Goal: Task Accomplishment & Management: Manage account settings

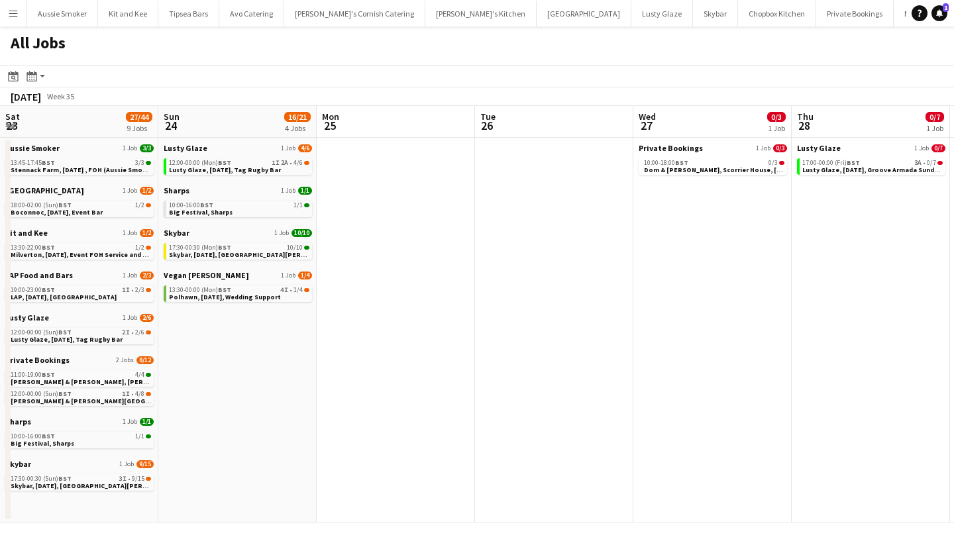
scroll to position [0, 430]
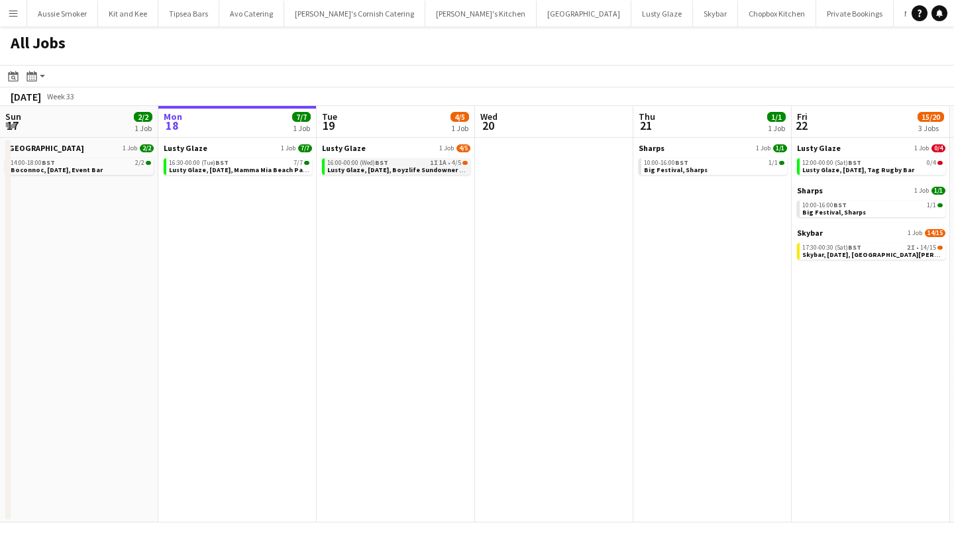
click at [406, 170] on span "Lusty Glaze, 19th August, Boyzlife Sundowner Gig" at bounding box center [398, 170] width 143 height 9
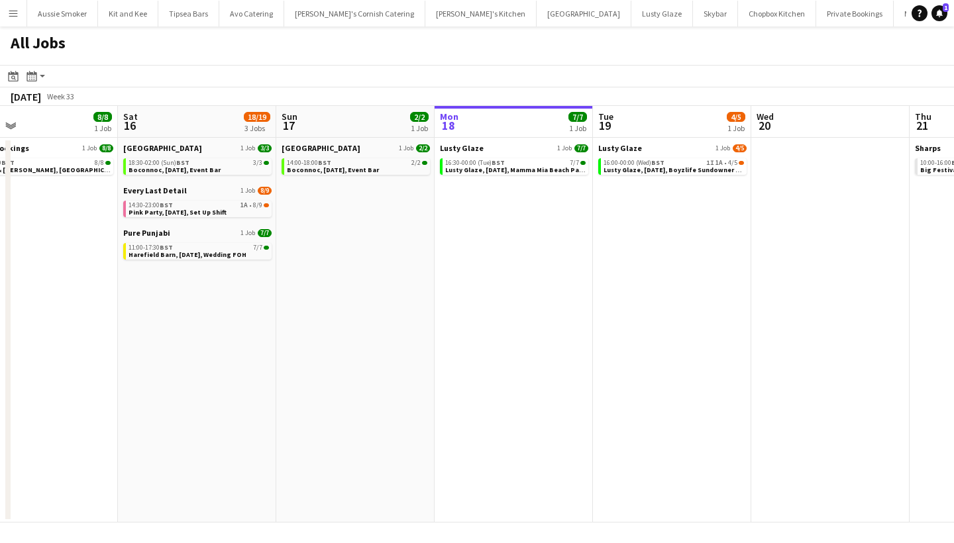
scroll to position [0, 358]
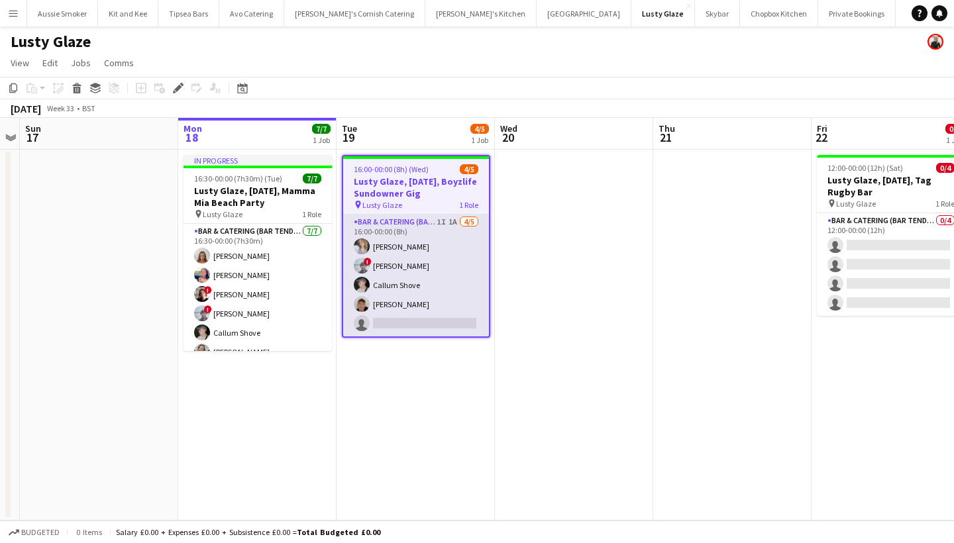
click at [429, 277] on app-card-role "Bar & Catering (Bar Tender) 1I 1A 4/5 16:00-00:00 (8h) Mckayla Smuts ! Lucas Dr…" at bounding box center [416, 276] width 146 height 122
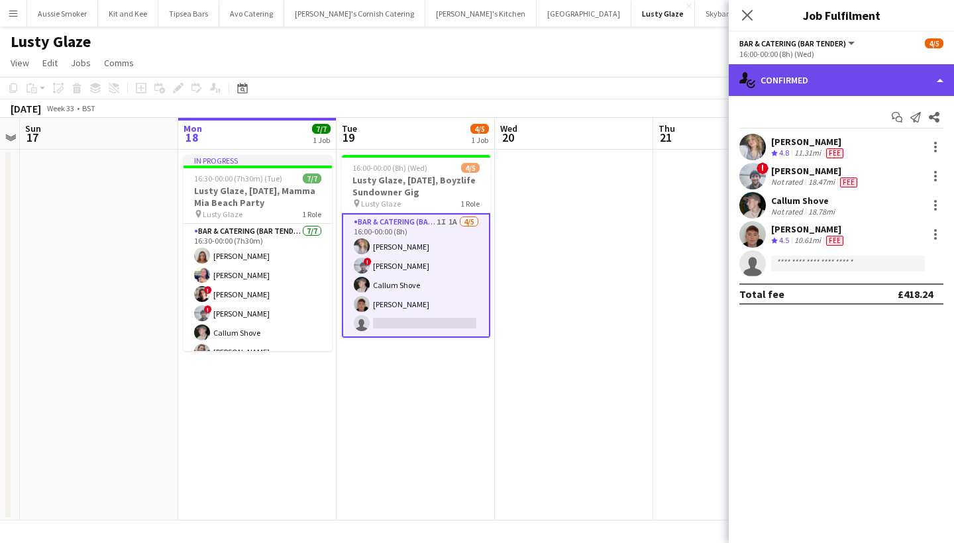
click at [810, 80] on div "single-neutral-actions-check-2 Confirmed" at bounding box center [841, 80] width 225 height 32
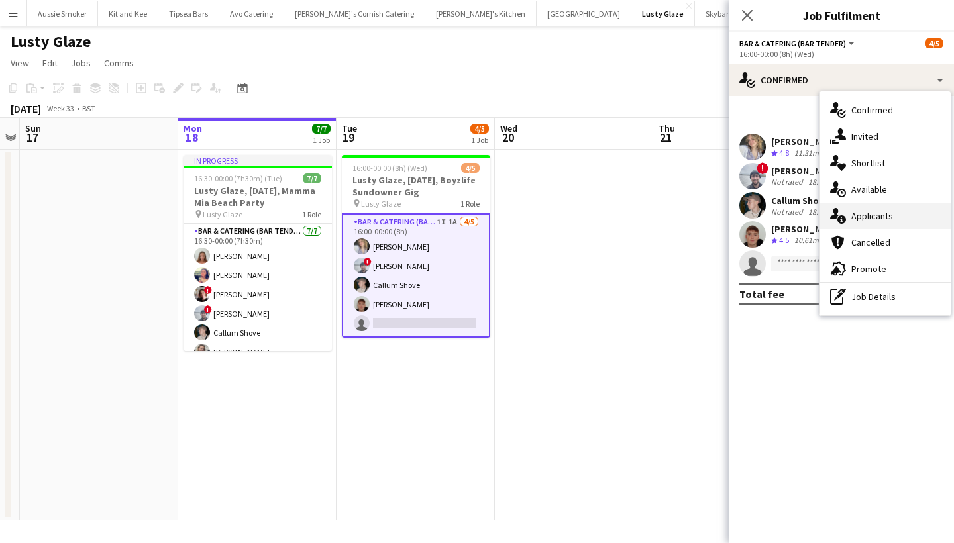
click at [877, 205] on div "single-neutral-actions-information Applicants" at bounding box center [885, 216] width 131 height 27
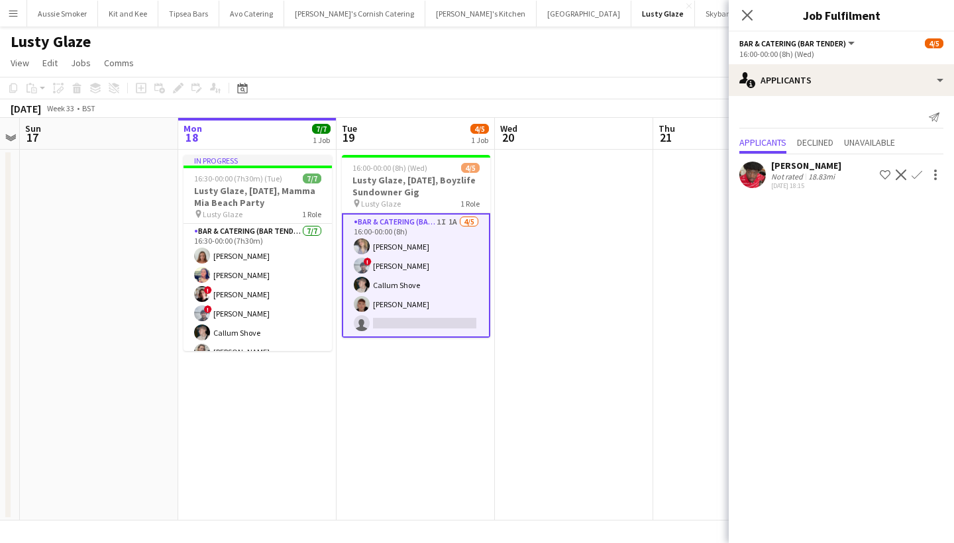
click at [920, 174] on app-icon "Confirm" at bounding box center [917, 175] width 11 height 11
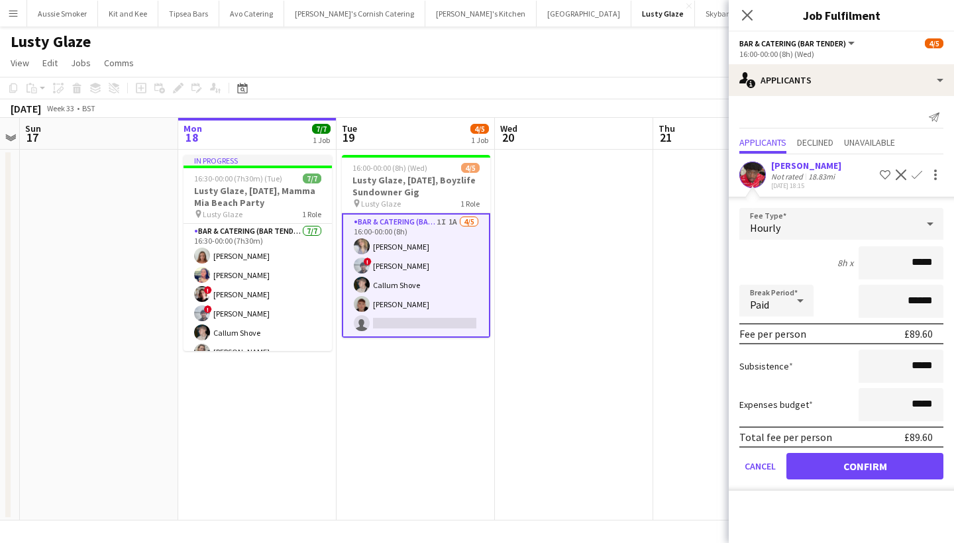
type input "******"
click at [873, 469] on button "Confirm" at bounding box center [865, 466] width 157 height 27
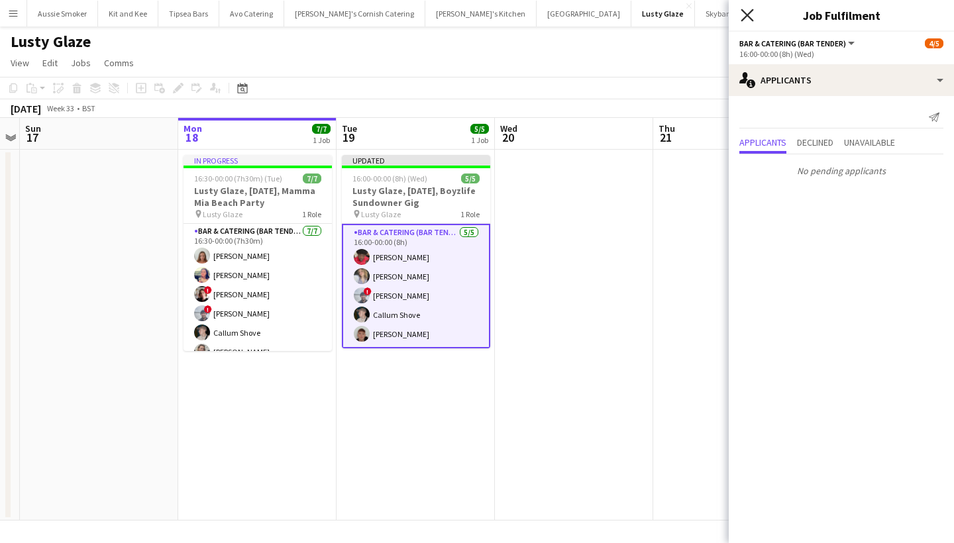
click at [745, 11] on icon "Close pop-in" at bounding box center [747, 15] width 13 height 13
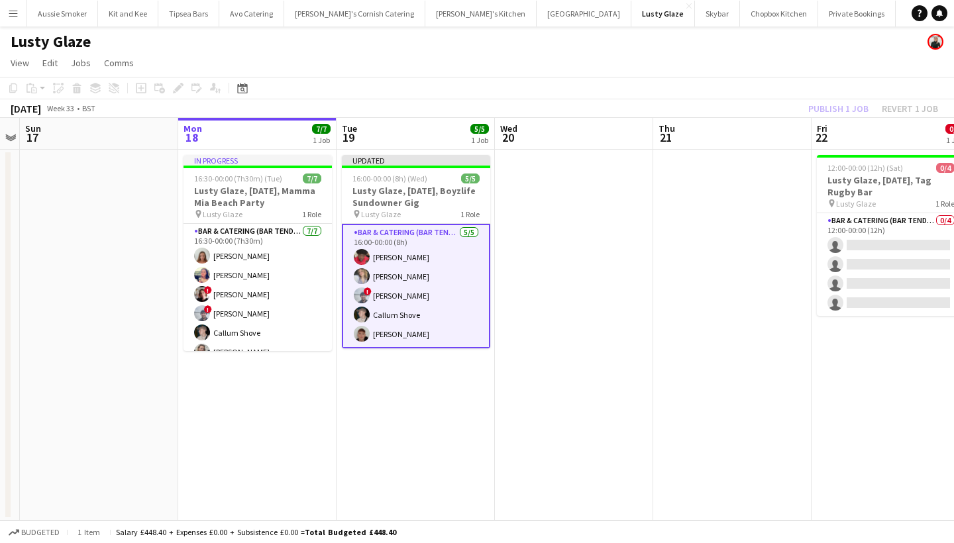
click at [841, 109] on div "Publish 1 job Revert 1 job" at bounding box center [874, 108] width 162 height 17
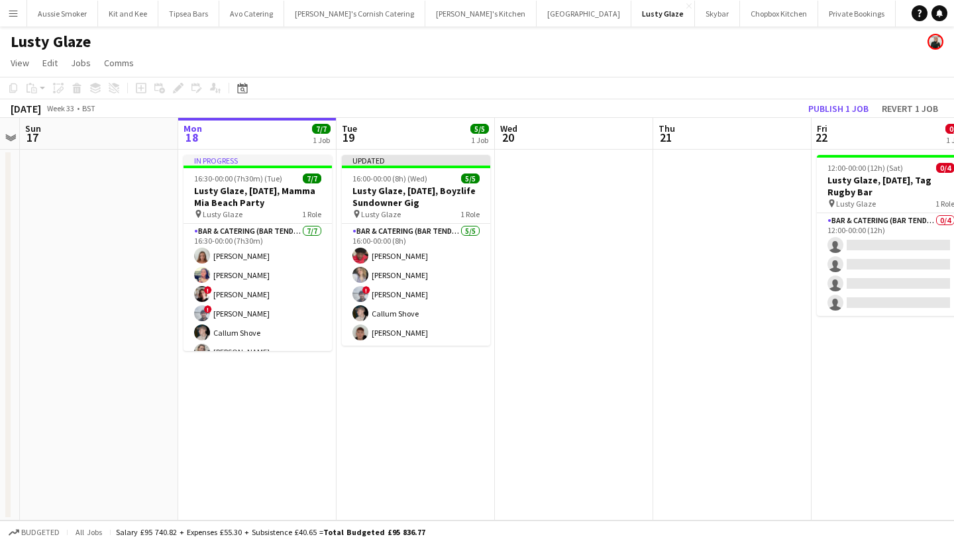
click at [841, 109] on button "Publish 1 job" at bounding box center [838, 108] width 71 height 17
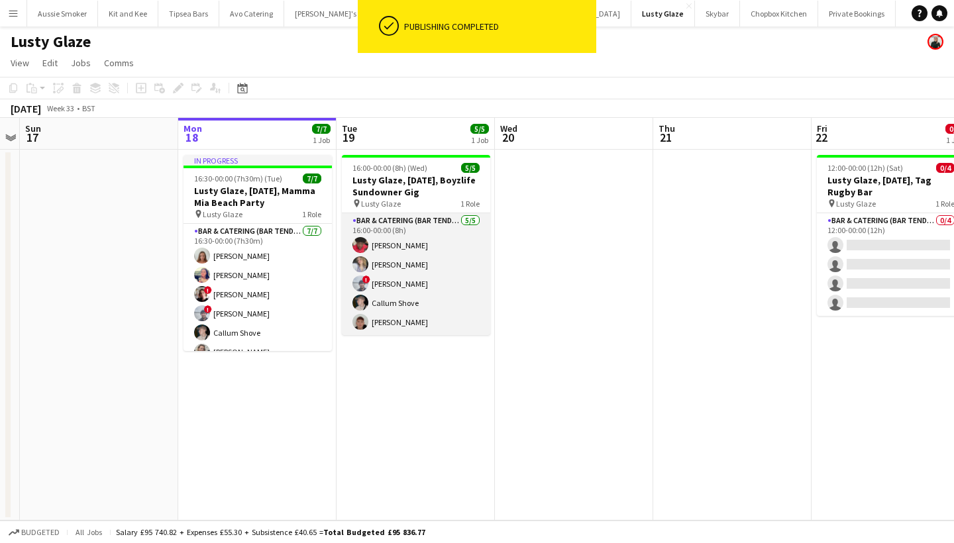
click at [441, 308] on app-card-role "Bar & Catering (Bar Tender) 5/5 16:00-00:00 (8h) Domonique Jones Mckayla Smuts …" at bounding box center [416, 274] width 148 height 122
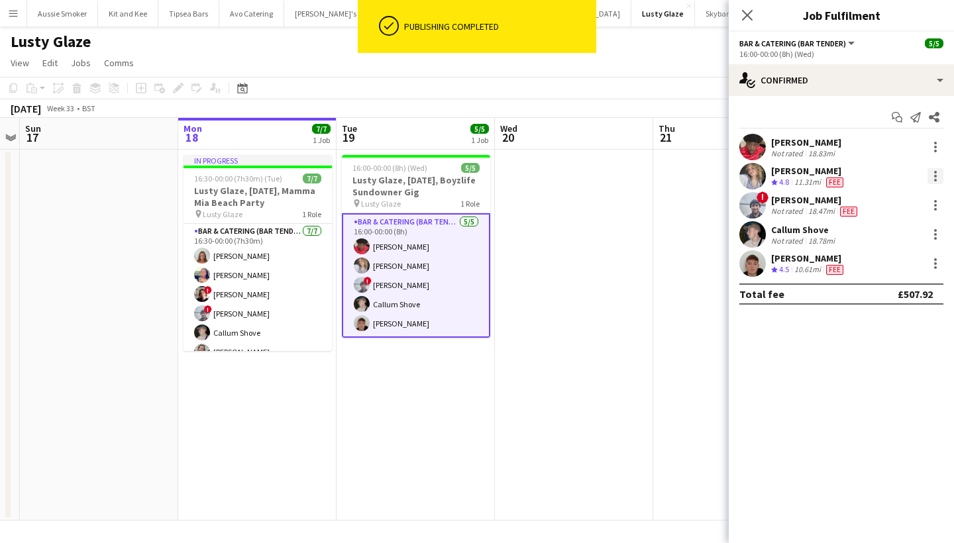
click at [928, 178] on div at bounding box center [936, 176] width 16 height 16
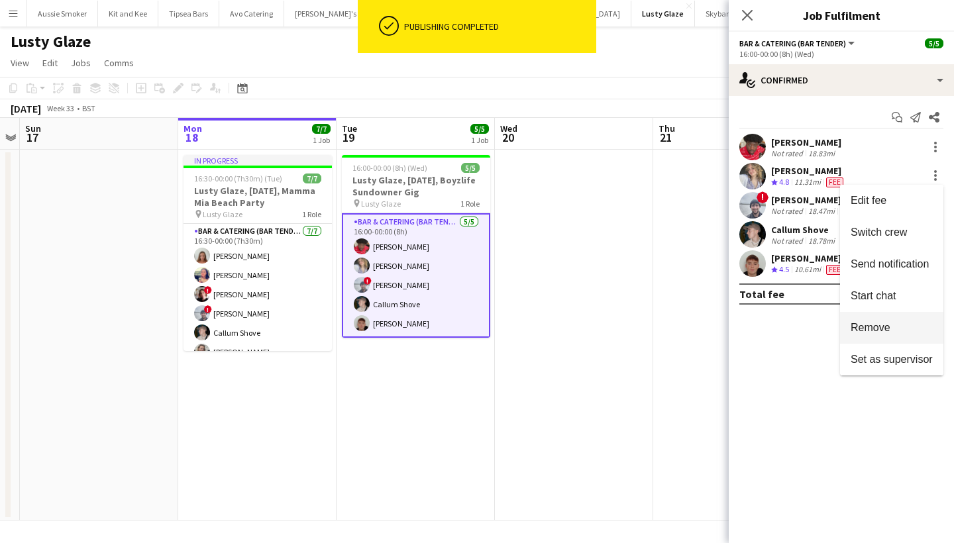
click at [882, 331] on span "Remove" at bounding box center [871, 327] width 40 height 11
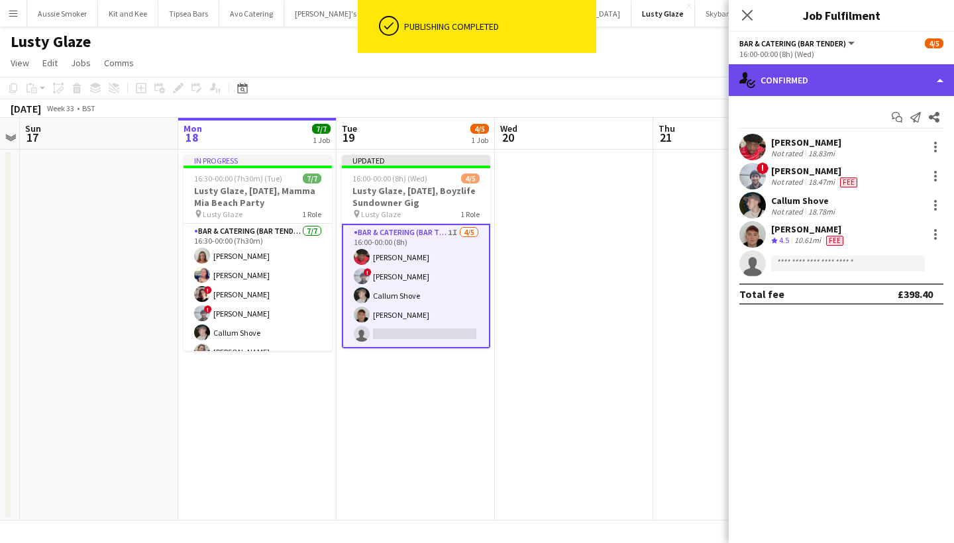
click at [841, 73] on div "single-neutral-actions-check-2 Confirmed" at bounding box center [841, 80] width 225 height 32
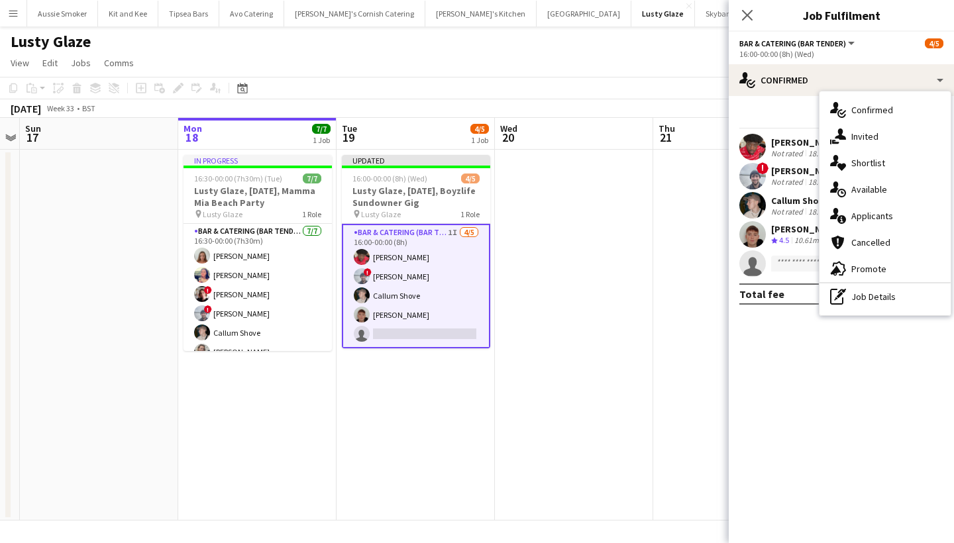
click at [875, 311] on div "single-neutral-actions-check-2 Confirmed single-neutral-actions-share-1 Invited…" at bounding box center [885, 203] width 131 height 224
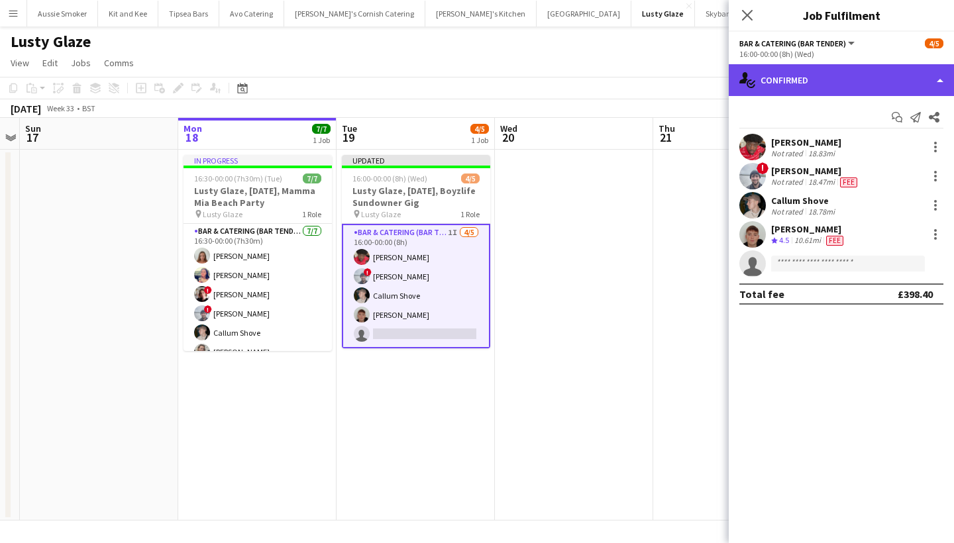
click at [862, 85] on div "single-neutral-actions-check-2 Confirmed" at bounding box center [841, 80] width 225 height 32
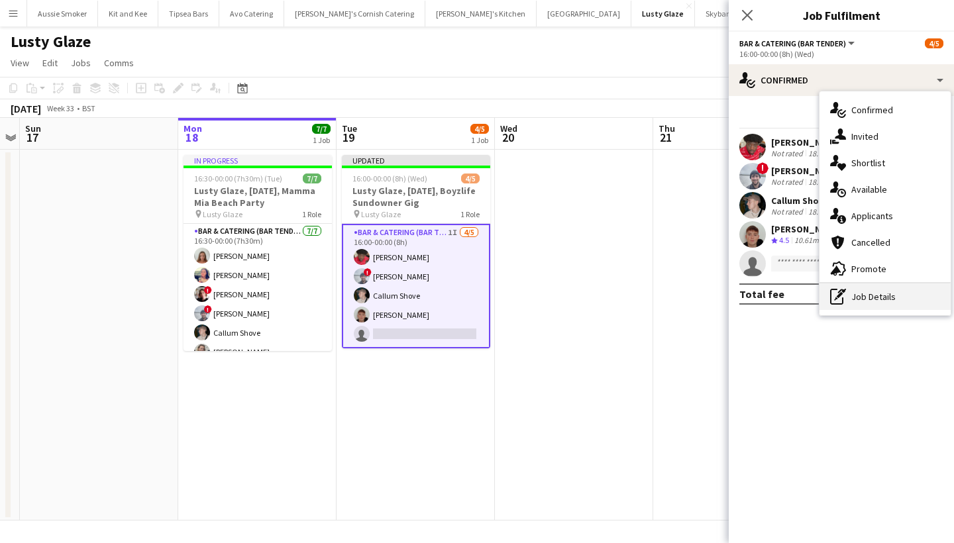
click at [885, 294] on div "pen-write Job Details" at bounding box center [885, 297] width 131 height 27
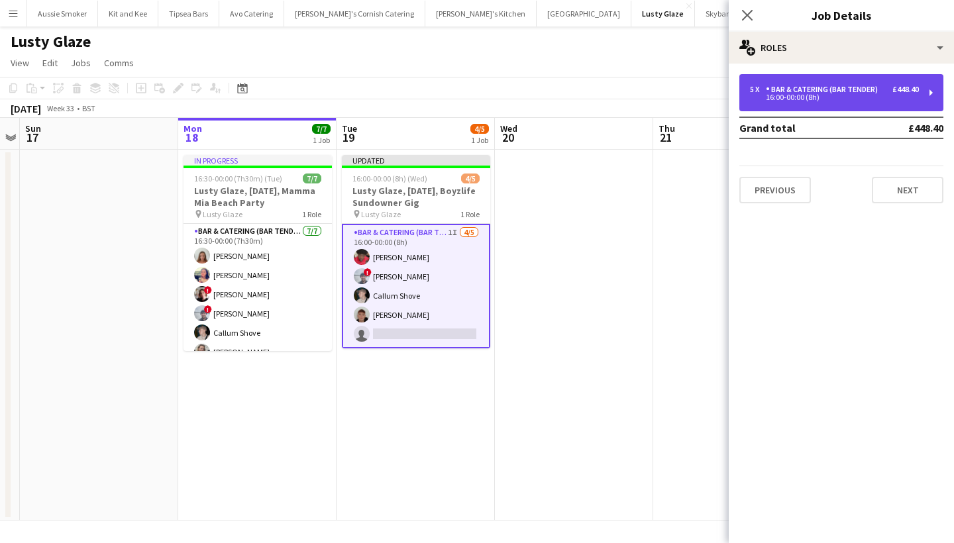
click at [881, 89] on div "Bar & Catering (Bar Tender)" at bounding box center [824, 89] width 117 height 9
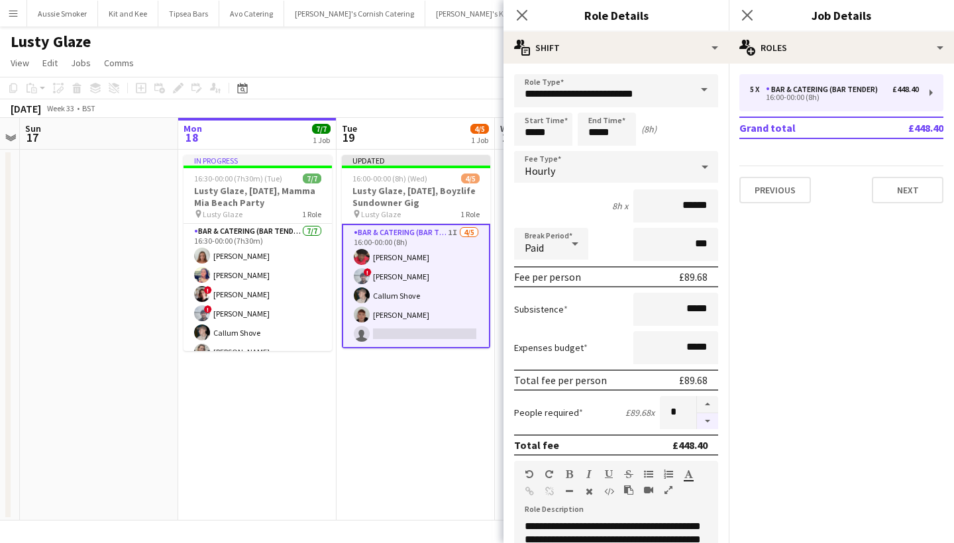
click at [709, 422] on button "button" at bounding box center [707, 422] width 21 height 17
type input "*"
click at [748, 17] on icon "Close pop-in" at bounding box center [747, 15] width 13 height 13
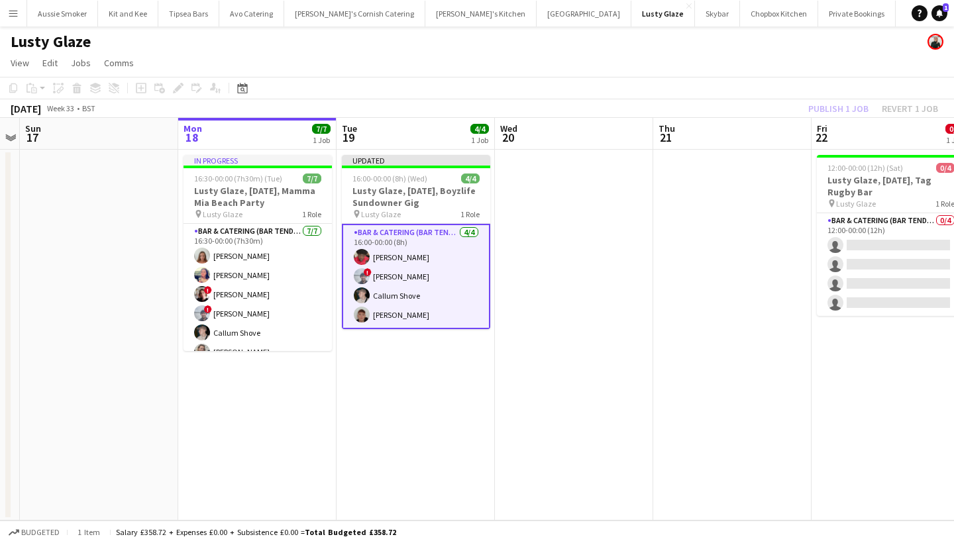
click at [838, 103] on div "Publish 1 job Revert 1 job" at bounding box center [874, 108] width 162 height 17
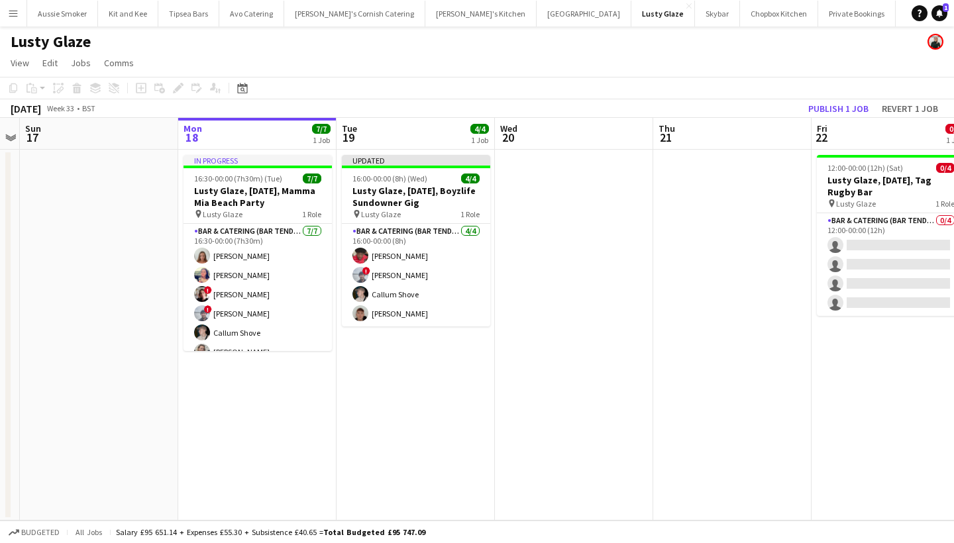
click at [838, 103] on button "Publish 1 job" at bounding box center [838, 108] width 71 height 17
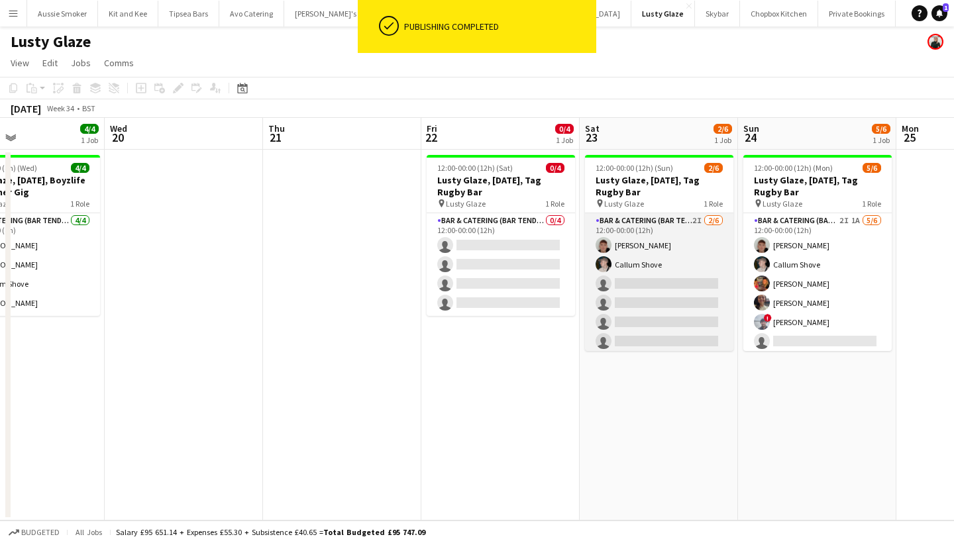
scroll to position [0, 531]
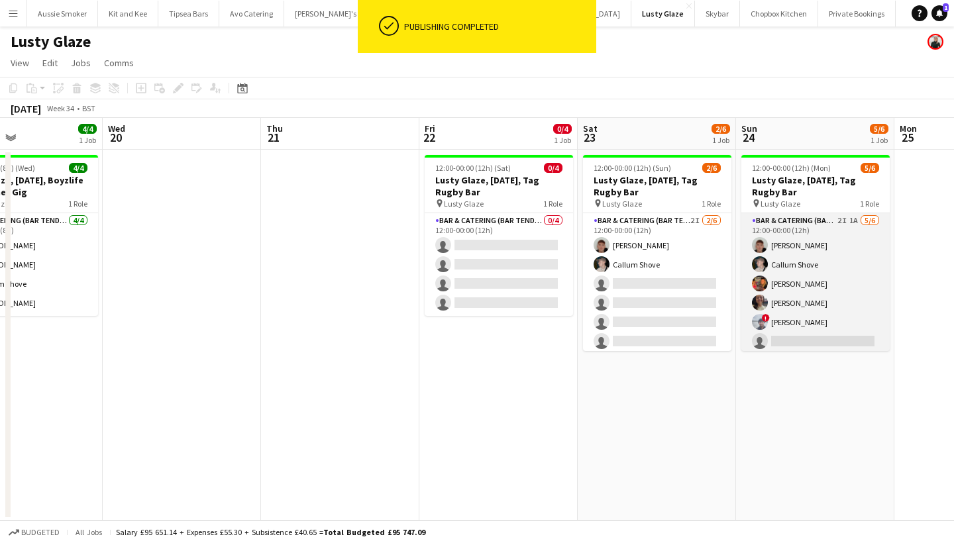
click at [832, 271] on app-card-role "Bar & Catering (Bar Tender) 2I 1A 5/6 12:00-00:00 (12h) Dominic Sidwell Callum …" at bounding box center [816, 283] width 148 height 141
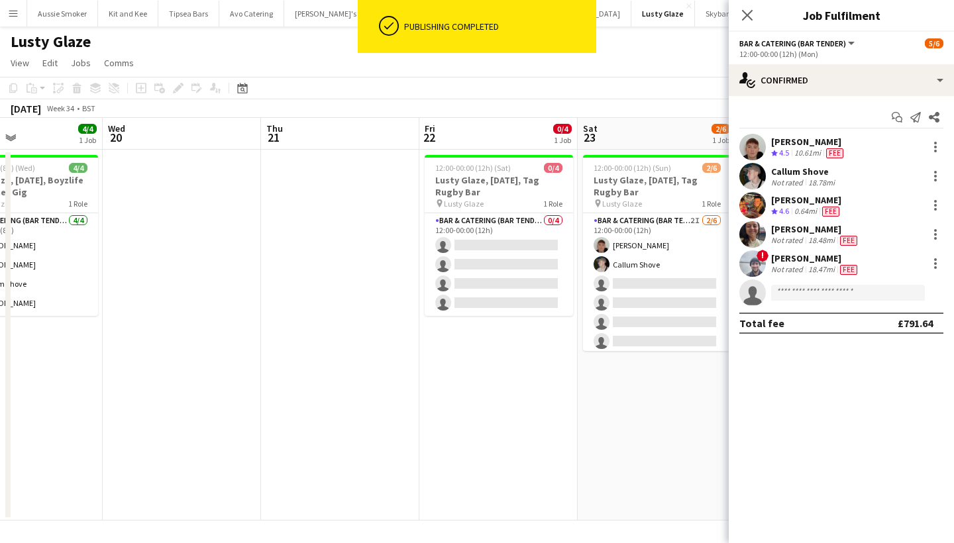
click at [849, 60] on app-options-switcher "Bar & Catering (Bar Tender) All roles Bar & Catering (Bar Tender) 5/6 12:00-00:…" at bounding box center [841, 48] width 225 height 32
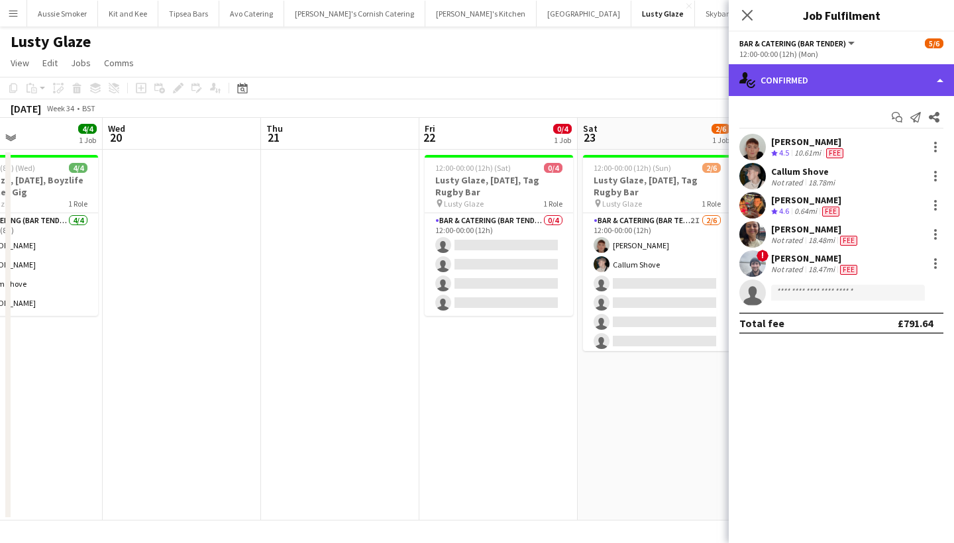
click at [849, 75] on div "single-neutral-actions-check-2 Confirmed" at bounding box center [841, 80] width 225 height 32
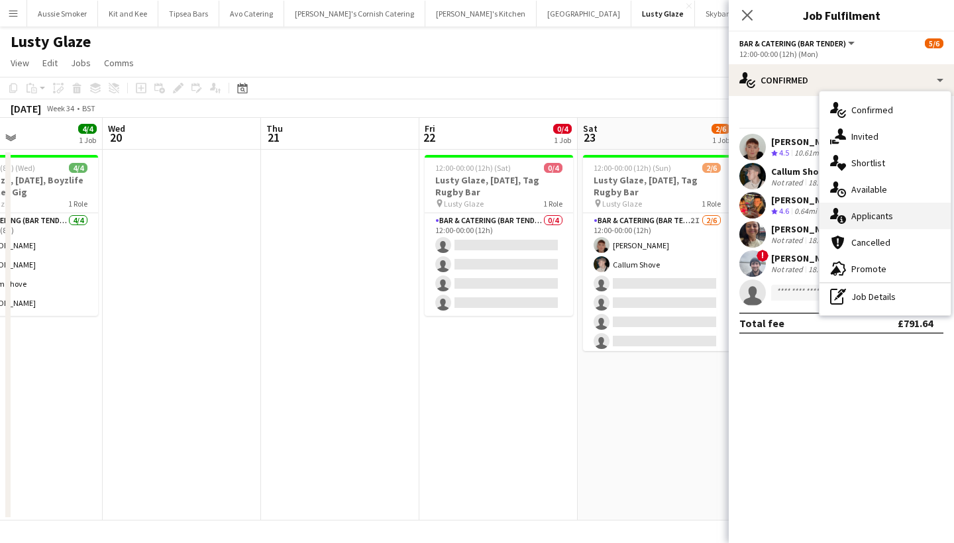
click at [866, 209] on div "single-neutral-actions-information Applicants" at bounding box center [885, 216] width 131 height 27
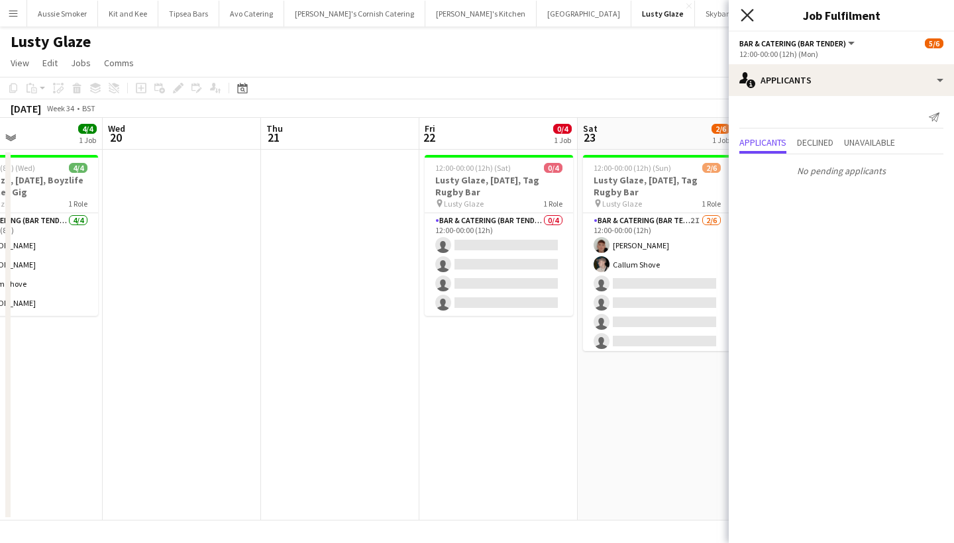
click at [746, 13] on icon "Close pop-in" at bounding box center [747, 15] width 13 height 13
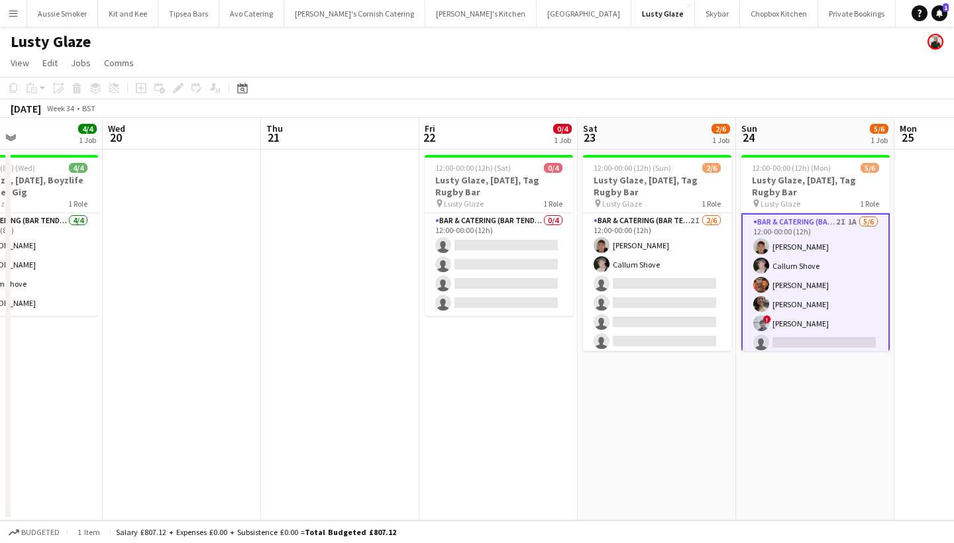
click at [16, 12] on app-icon "Menu" at bounding box center [13, 13] width 11 height 11
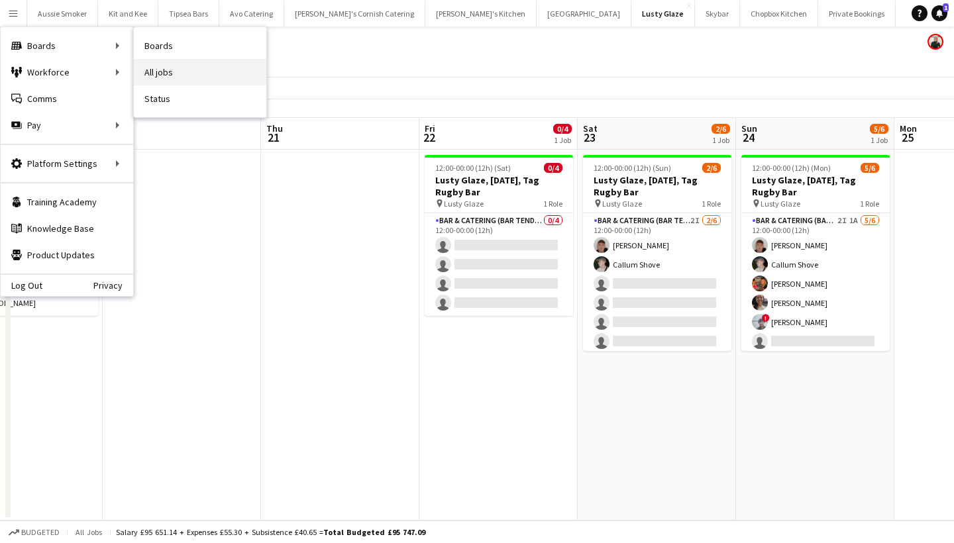
click at [177, 69] on link "All jobs" at bounding box center [200, 72] width 133 height 27
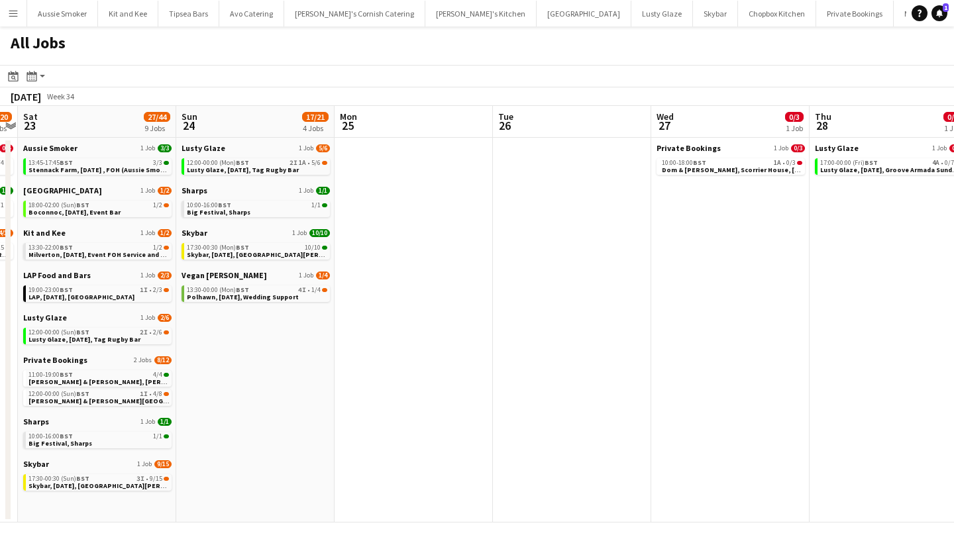
scroll to position [0, 639]
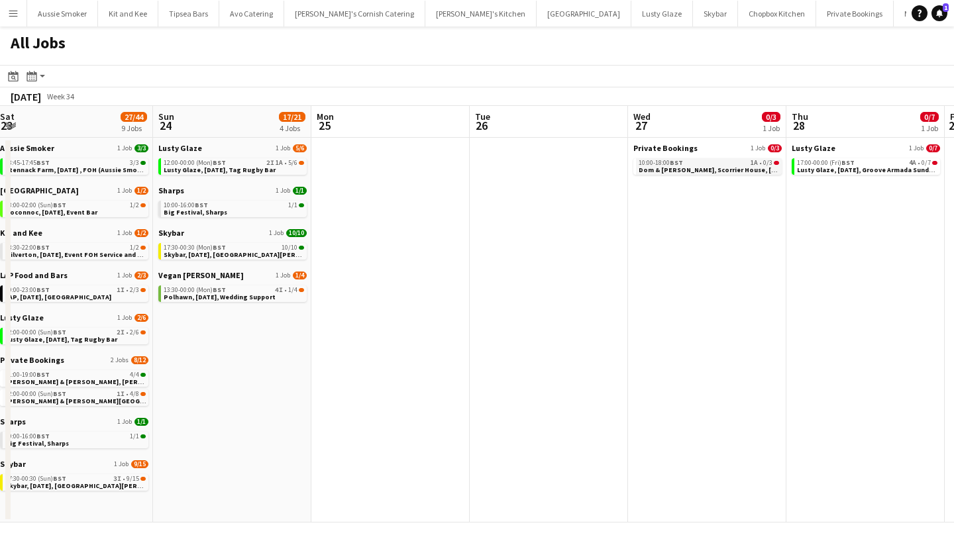
click at [742, 169] on span "Dom & Emily, Scorrier House, 27th August" at bounding box center [714, 170] width 151 height 9
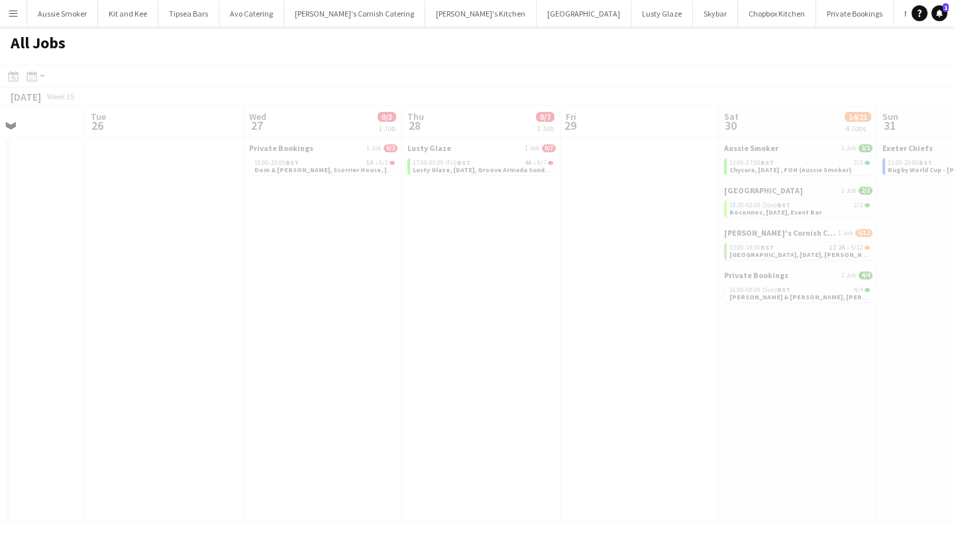
scroll to position [0, 391]
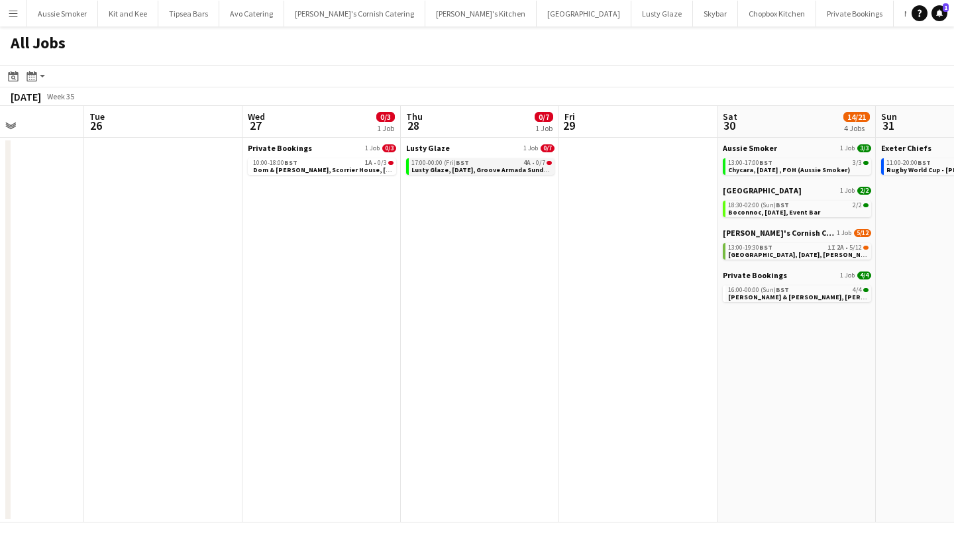
click at [488, 169] on span "Lusty Glaze, 28th August, Groove Armada Sundowner Gig" at bounding box center [494, 170] width 165 height 9
click at [815, 253] on span "Wadebridge, 30th August, Kerra's Catering" at bounding box center [819, 255] width 183 height 9
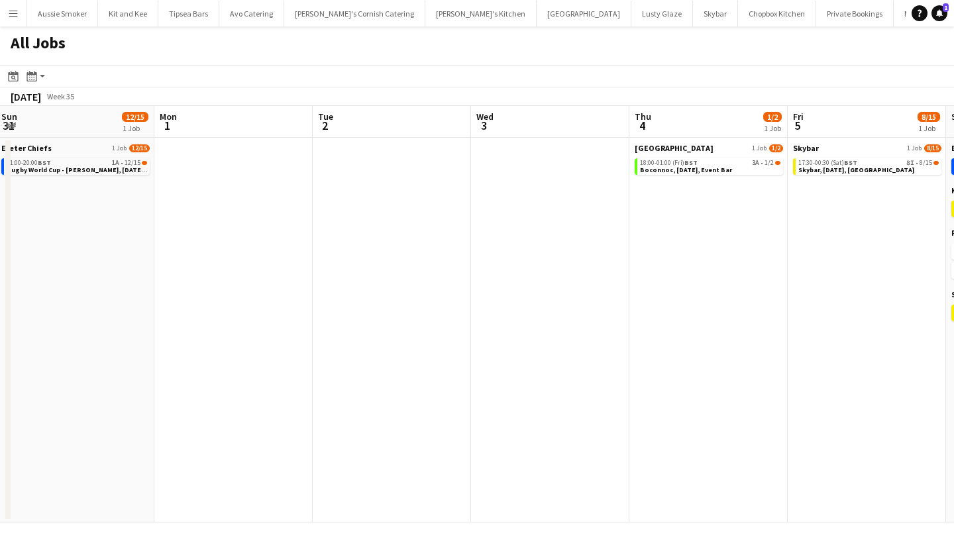
scroll to position [0, 494]
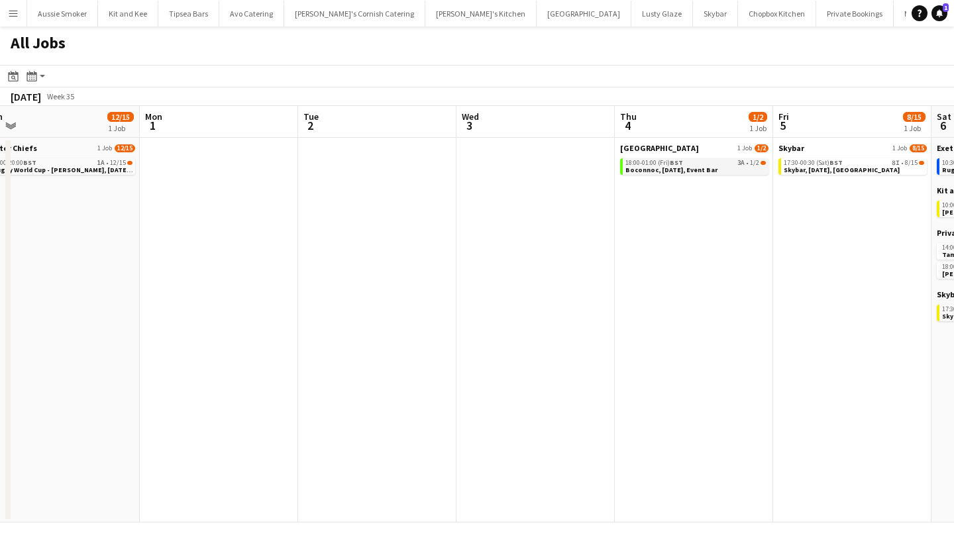
click at [730, 163] on div "18:00-01:00 (Fri) BST 3A • 1/2" at bounding box center [696, 163] width 141 height 7
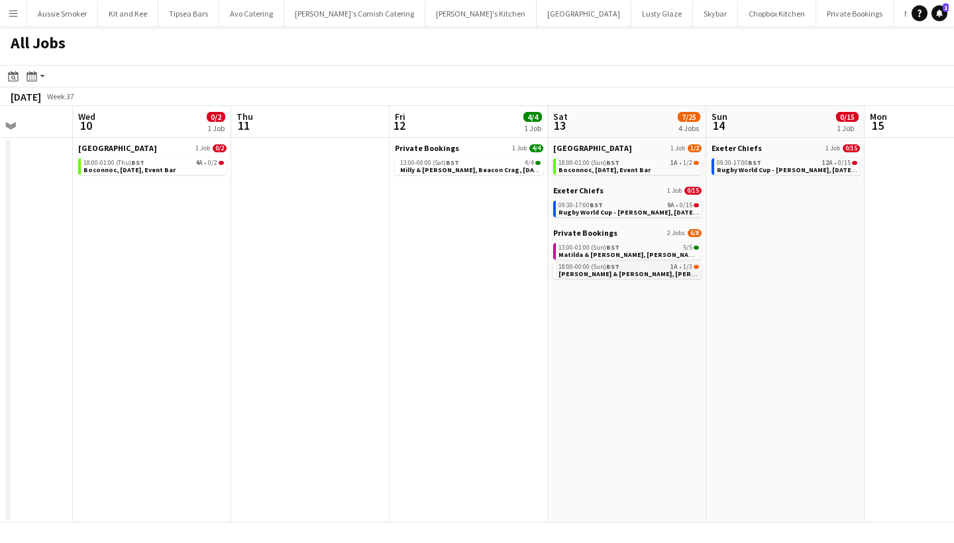
scroll to position [0, 405]
click at [686, 270] on span "1/3" at bounding box center [685, 267] width 9 height 7
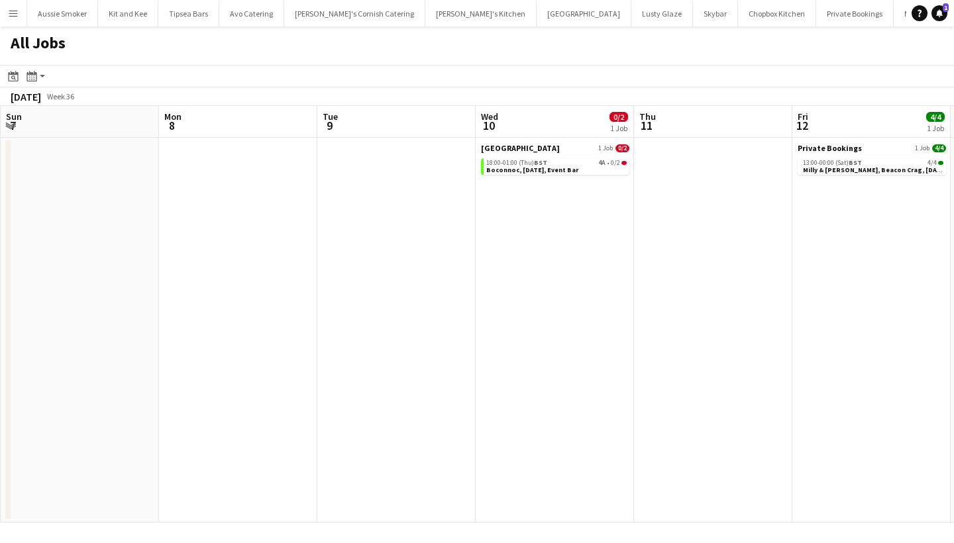
scroll to position [0, 307]
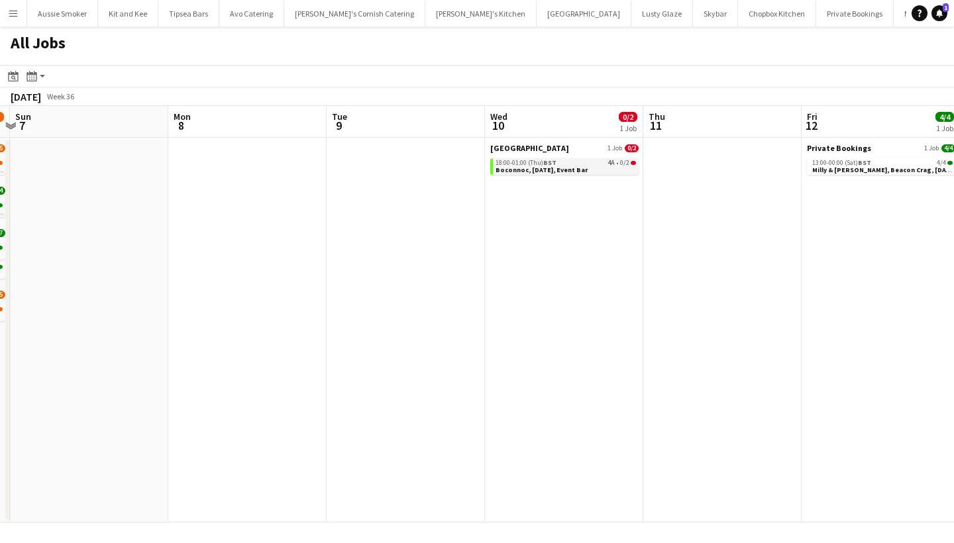
click at [559, 170] on span "Boconnoc, 10th September, Event Bar" at bounding box center [542, 170] width 92 height 9
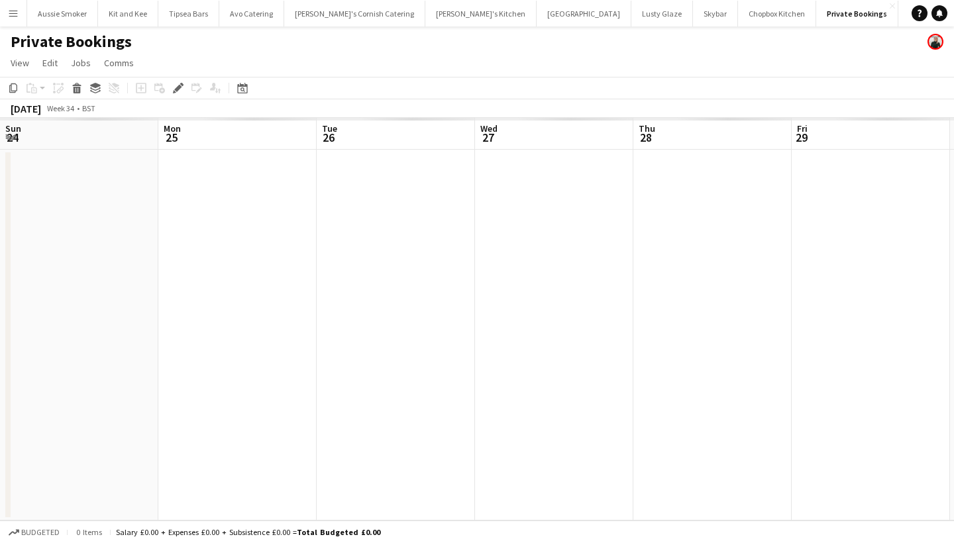
scroll to position [0, 455]
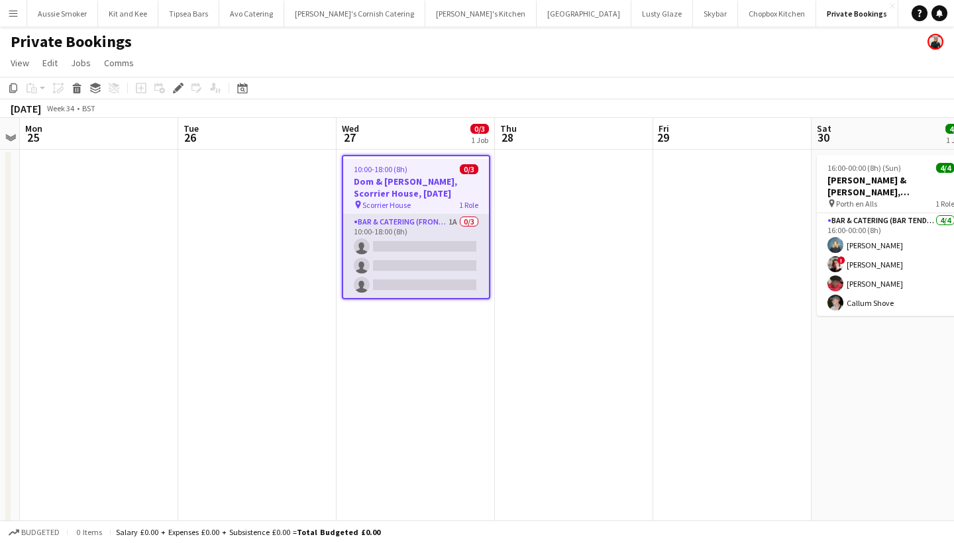
click at [433, 247] on app-card-role "Bar & Catering (Front of House) 1A 0/3 10:00-18:00 (8h) single-neutral-actions …" at bounding box center [416, 257] width 146 height 84
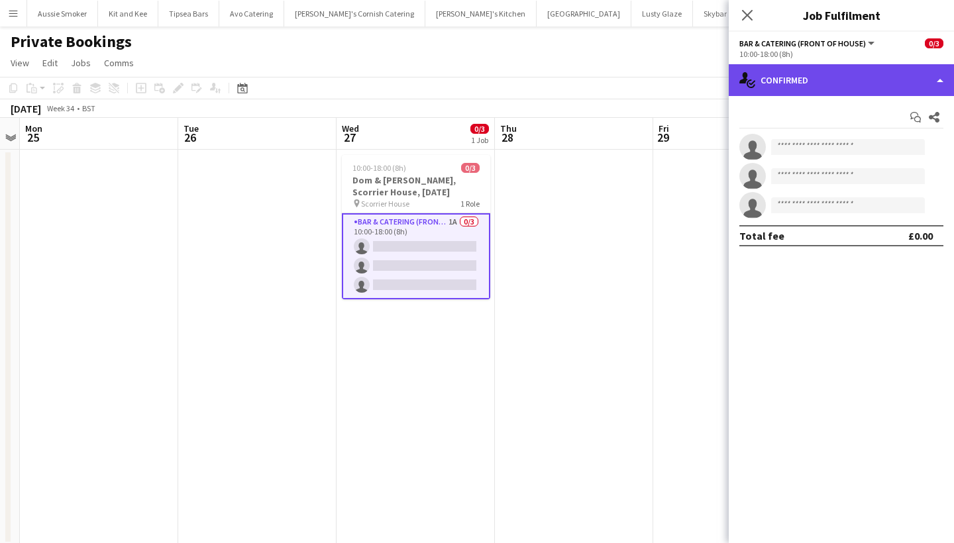
click at [803, 79] on div "single-neutral-actions-check-2 Confirmed" at bounding box center [841, 80] width 225 height 32
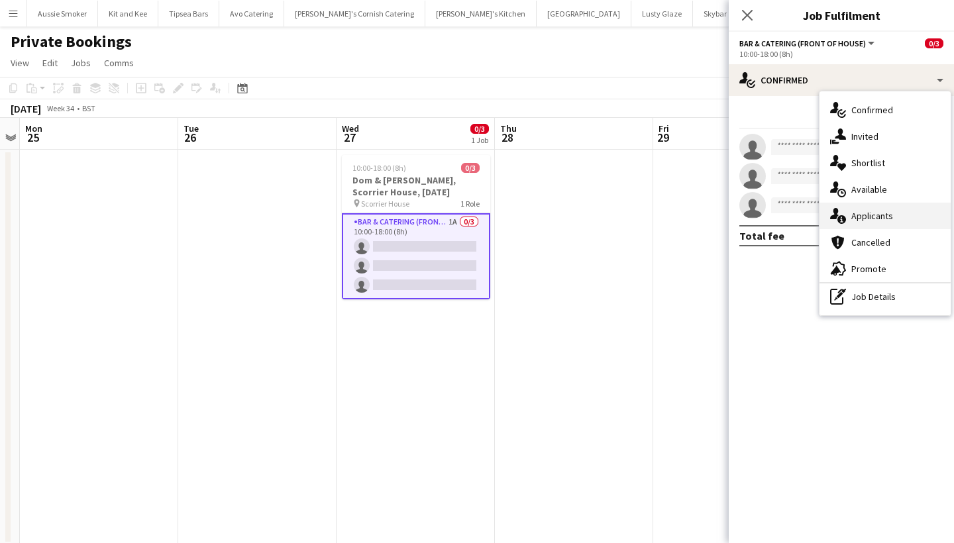
click at [853, 215] on div "single-neutral-actions-information Applicants" at bounding box center [885, 216] width 131 height 27
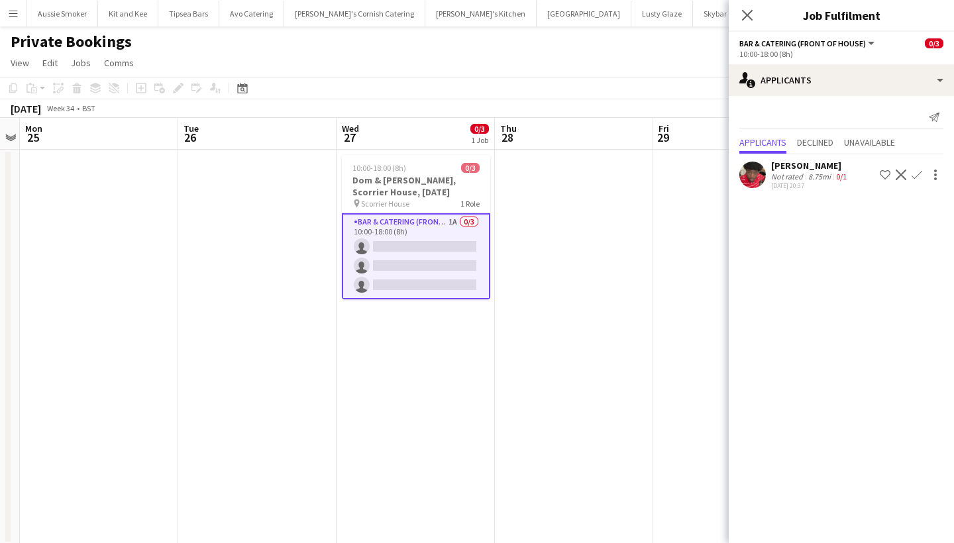
click at [916, 174] on app-icon "Confirm" at bounding box center [917, 175] width 11 height 11
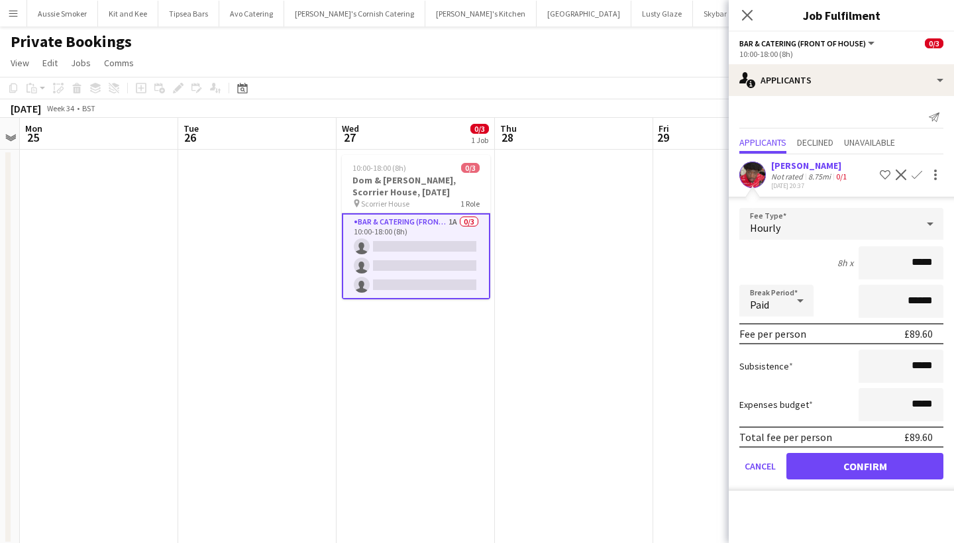
type input "******"
click at [856, 473] on button "Confirm" at bounding box center [865, 466] width 157 height 27
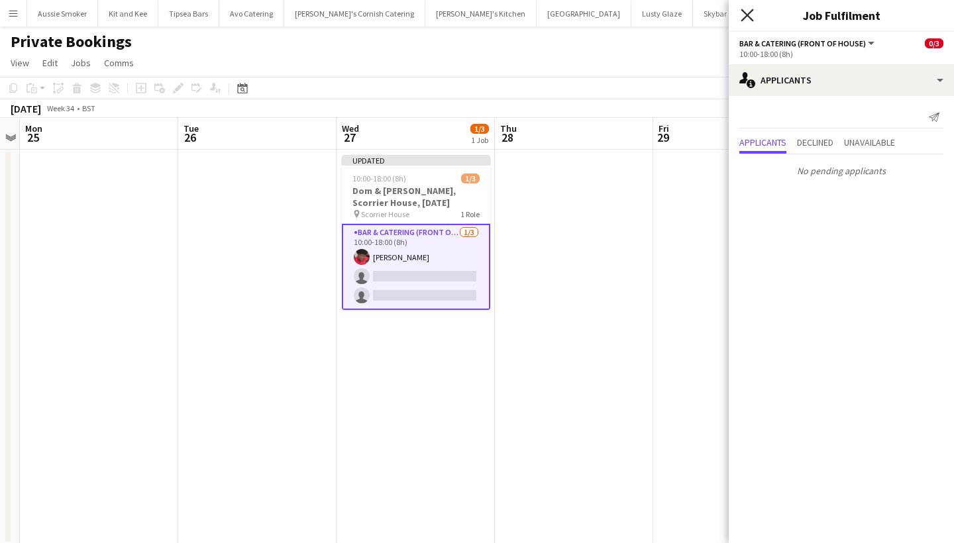
click at [743, 14] on icon "Close pop-in" at bounding box center [747, 15] width 13 height 13
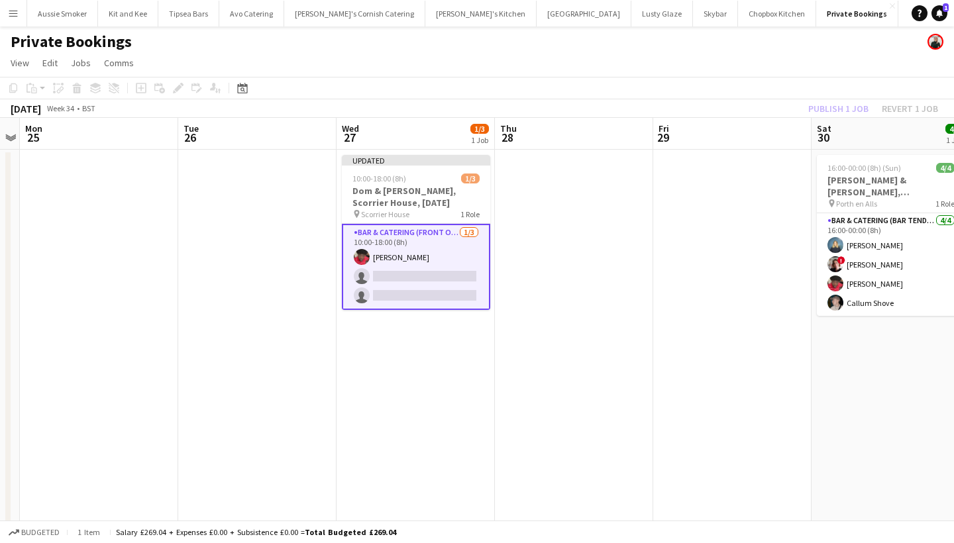
click at [830, 106] on div "Publish 1 job Revert 1 job" at bounding box center [874, 108] width 162 height 17
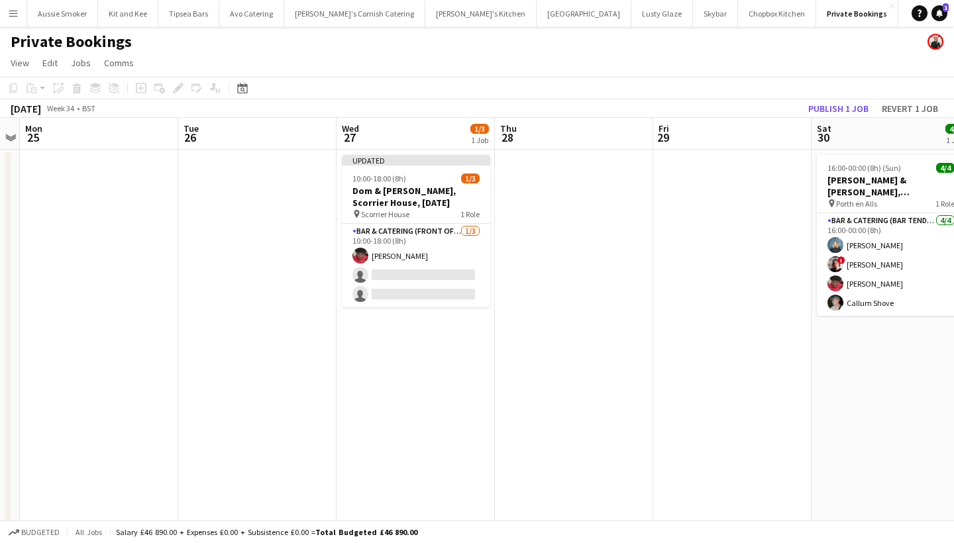
click at [830, 106] on button "Publish 1 job" at bounding box center [838, 108] width 71 height 17
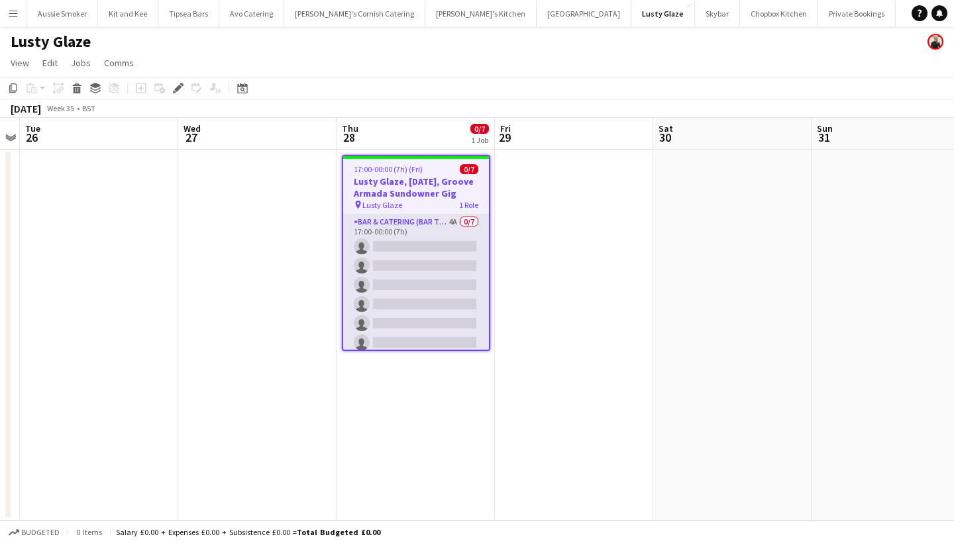
click at [441, 270] on app-card-role "Bar & Catering (Bar Tender) 4A 0/7 17:00-00:00 (7h) single-neutral-actions sing…" at bounding box center [416, 295] width 146 height 160
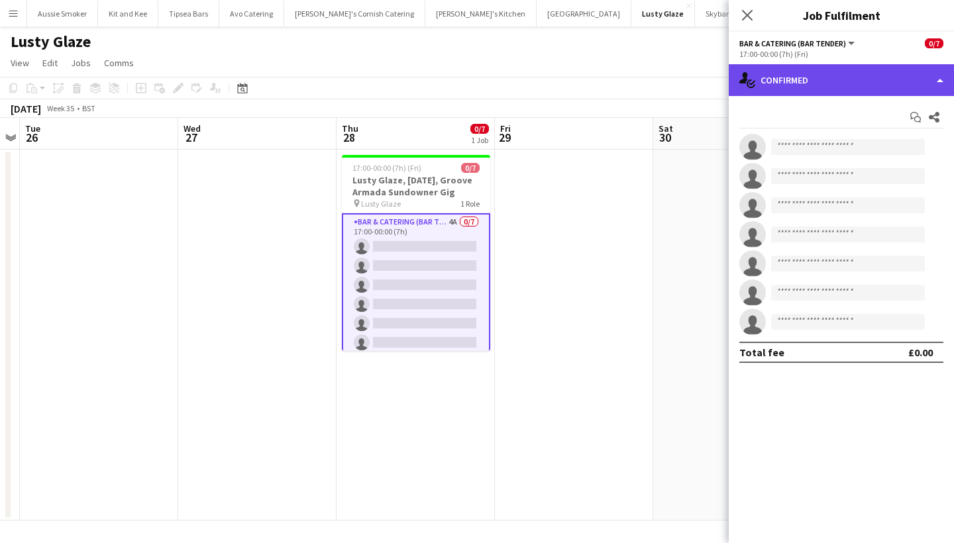
click at [819, 76] on div "single-neutral-actions-check-2 Confirmed" at bounding box center [841, 80] width 225 height 32
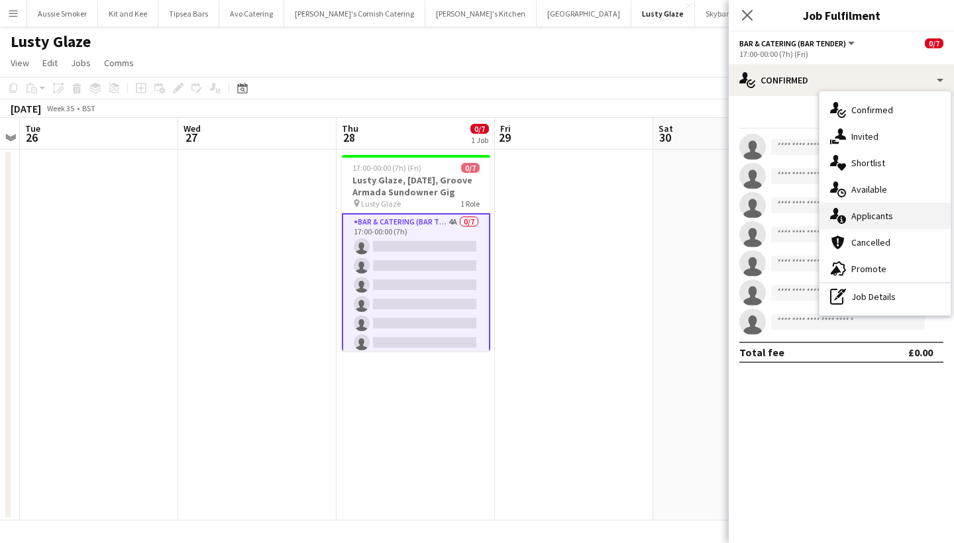
click at [873, 223] on div "single-neutral-actions-information Applicants" at bounding box center [885, 216] width 131 height 27
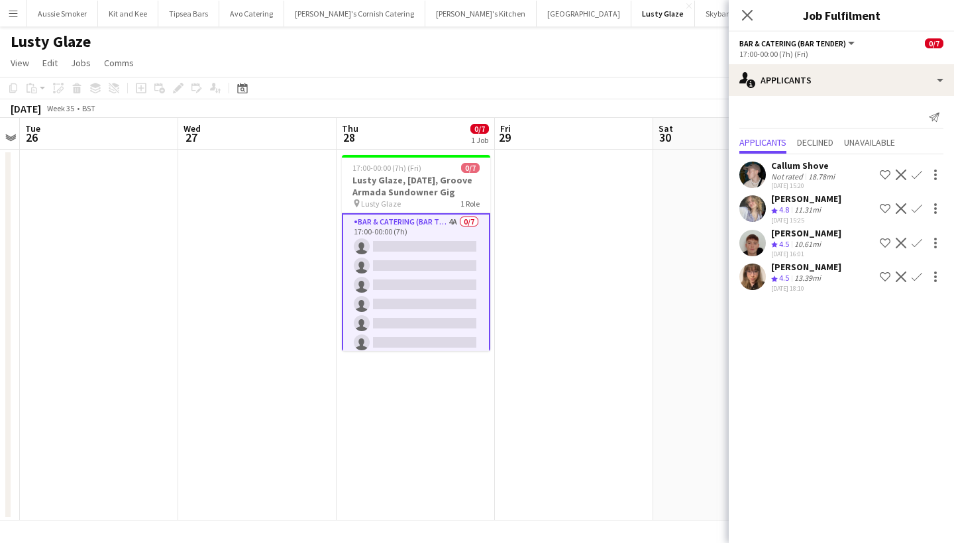
click at [919, 173] on app-icon "Confirm" at bounding box center [917, 175] width 11 height 11
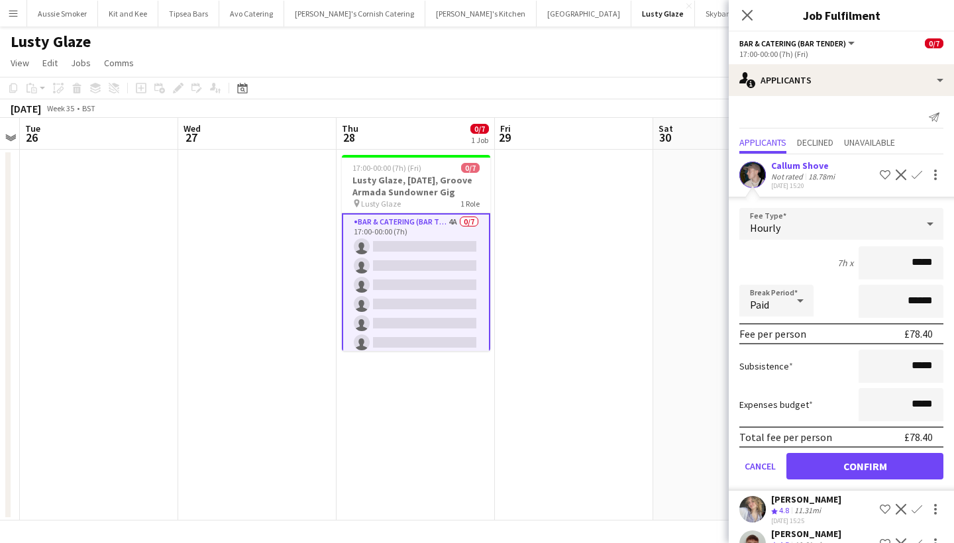
type input "******"
click at [844, 469] on button "Confirm" at bounding box center [865, 466] width 157 height 27
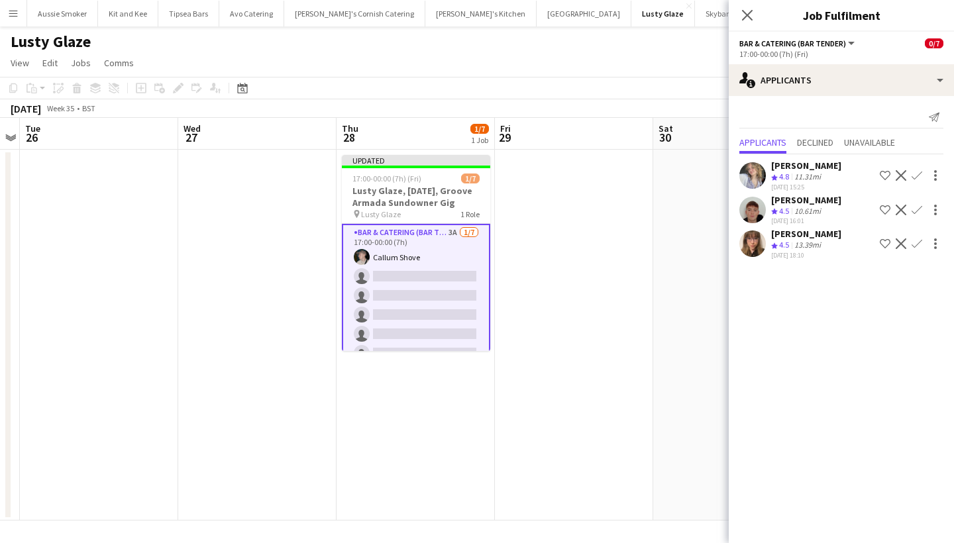
click at [921, 172] on app-icon "Confirm" at bounding box center [917, 175] width 11 height 11
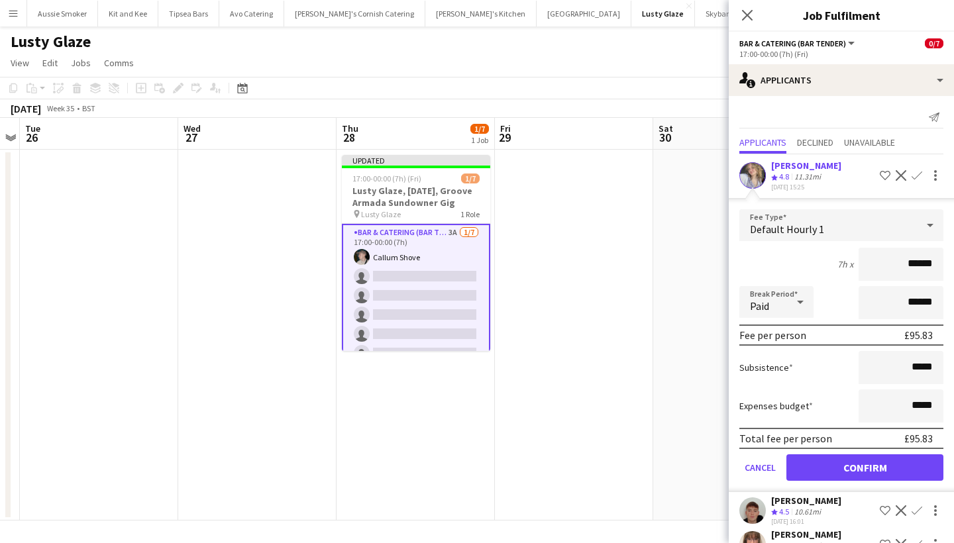
type input "******"
click at [890, 466] on button "Confirm" at bounding box center [865, 468] width 157 height 27
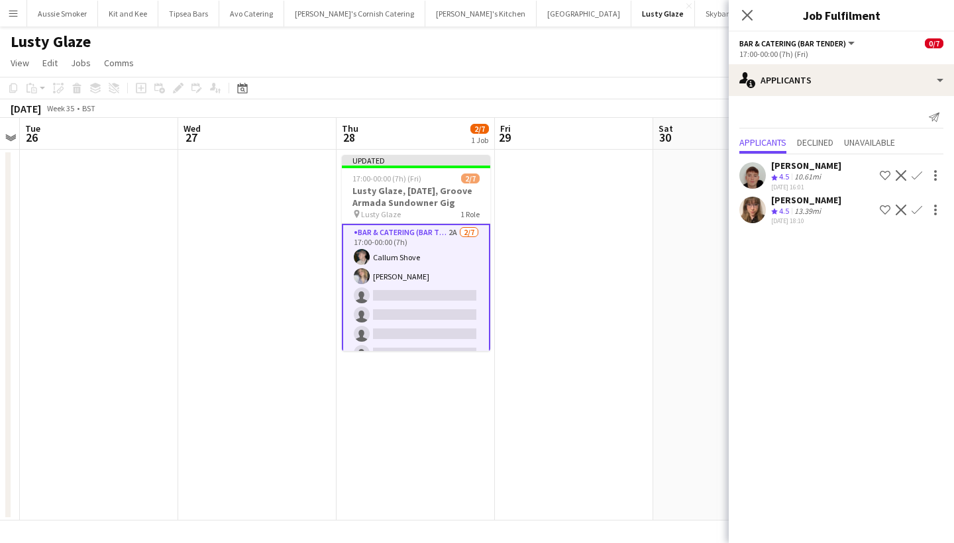
click at [917, 171] on app-icon "Confirm" at bounding box center [917, 175] width 11 height 11
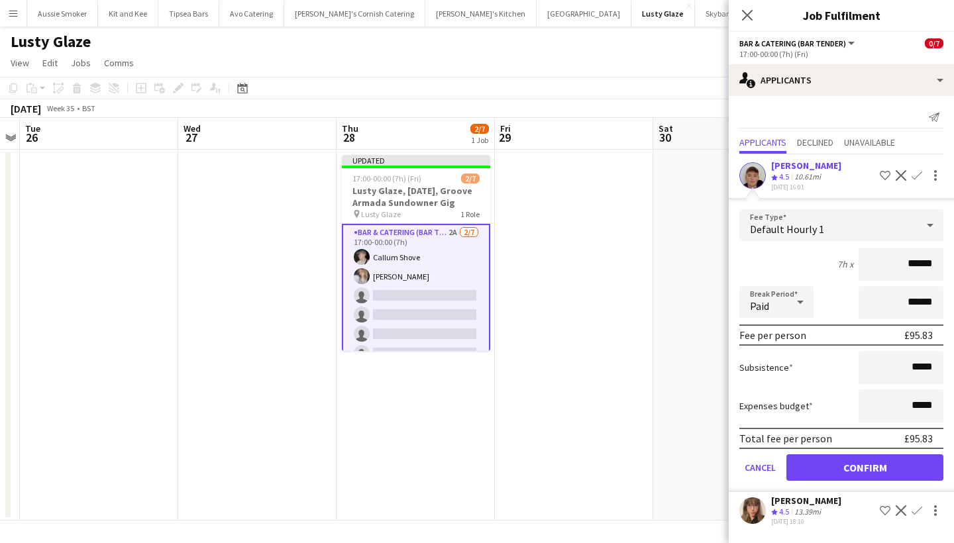
type input "******"
click at [871, 471] on button "Confirm" at bounding box center [865, 468] width 157 height 27
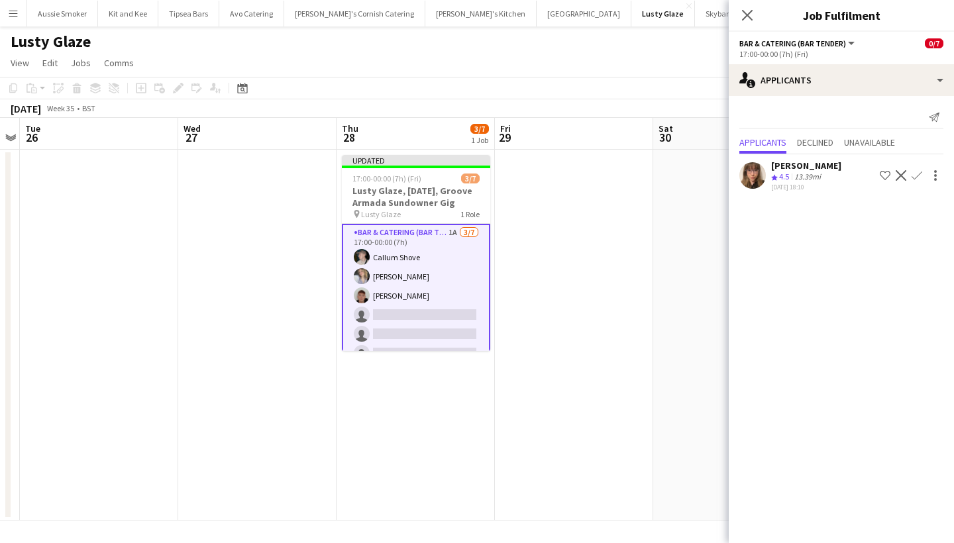
click at [924, 163] on div "Rosie Griffiths Crew rating 4.5 13.39mi 18-08-2025 18:10 Shortlist crew Decline…" at bounding box center [841, 176] width 225 height 32
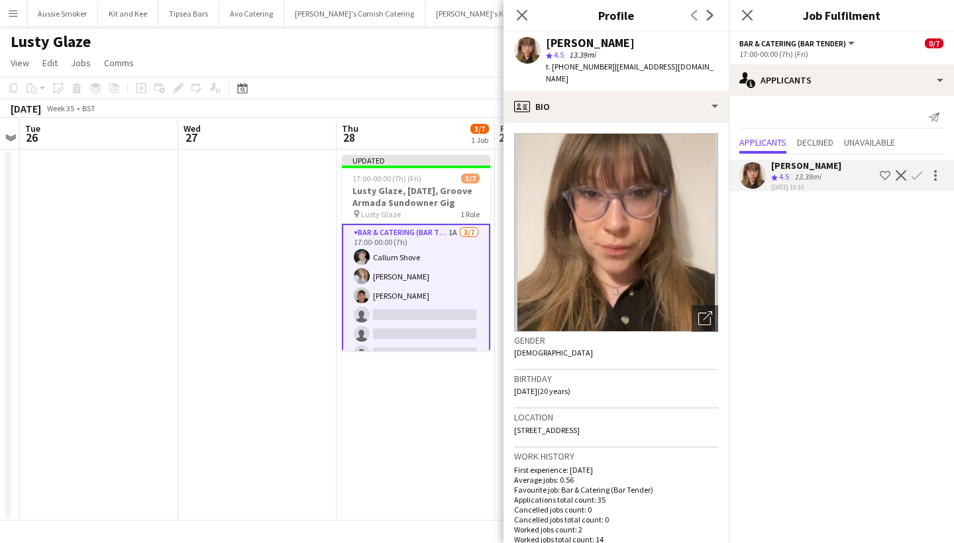
click at [923, 168] on button "Confirm" at bounding box center [917, 176] width 16 height 16
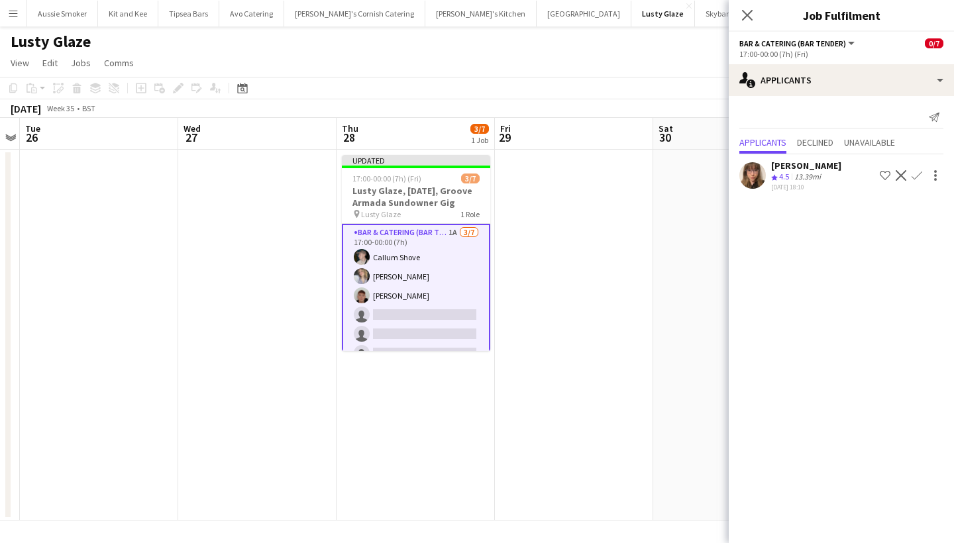
click at [919, 178] on app-icon "Confirm" at bounding box center [917, 175] width 11 height 11
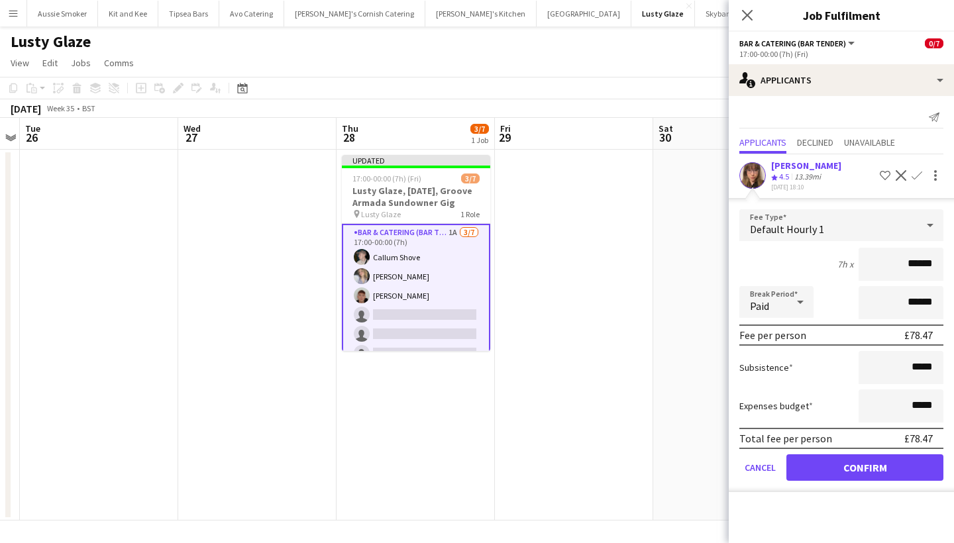
type input "******"
click at [876, 467] on button "Confirm" at bounding box center [865, 468] width 157 height 27
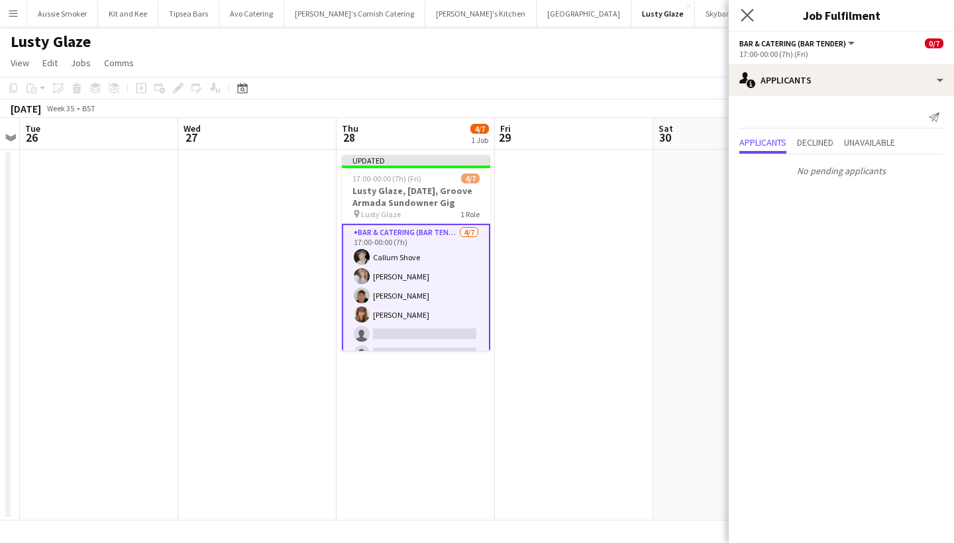
click at [748, 9] on app-icon "Close pop-in" at bounding box center [747, 15] width 19 height 19
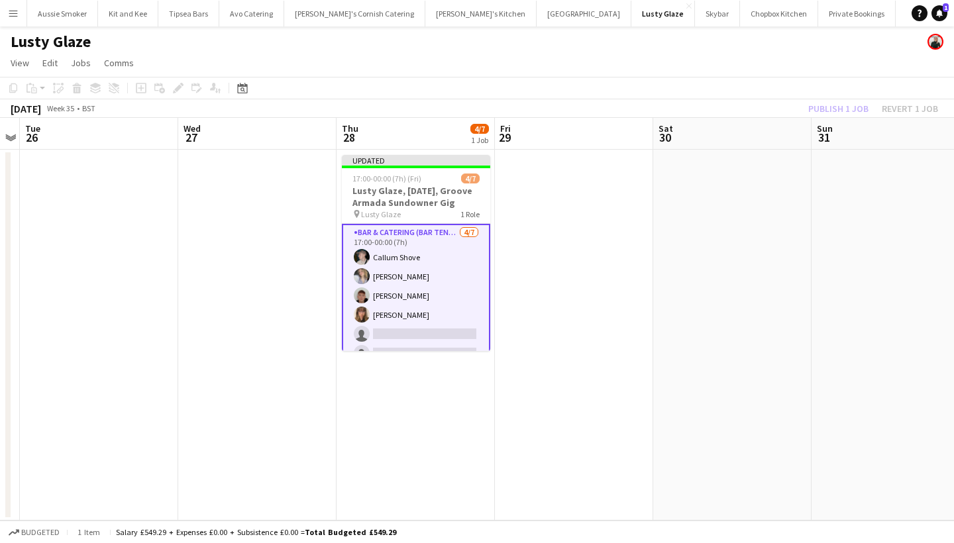
click at [848, 115] on div "Publish 1 job Revert 1 job" at bounding box center [874, 108] width 162 height 17
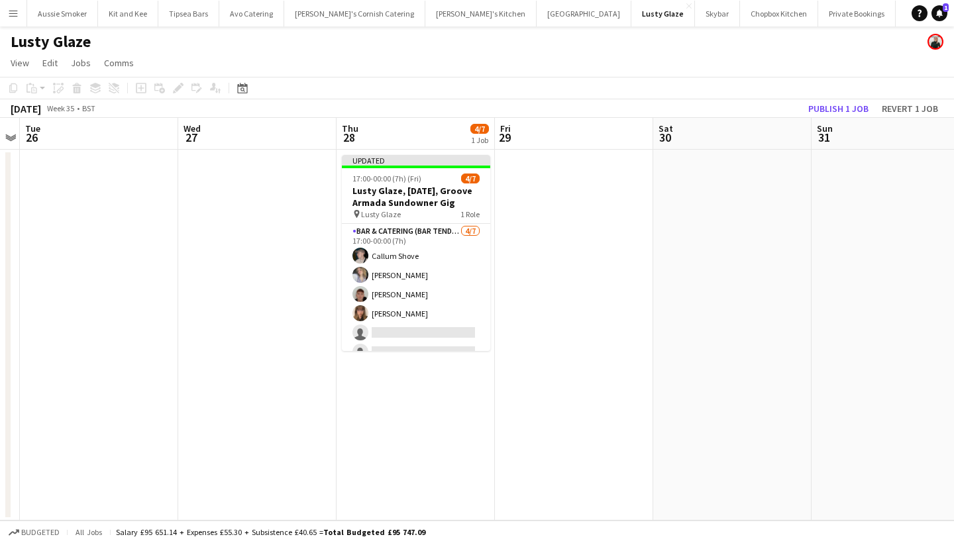
click at [848, 115] on button "Publish 1 job" at bounding box center [838, 108] width 71 height 17
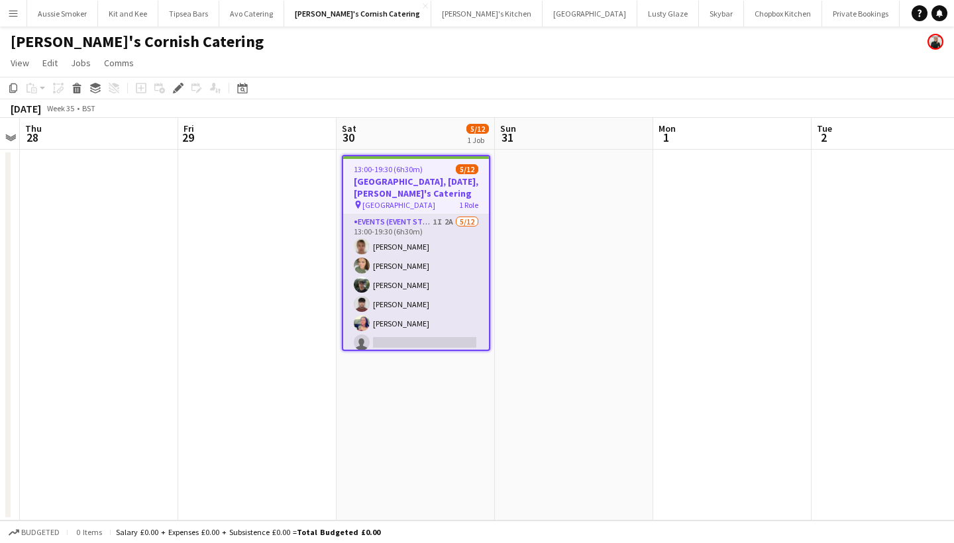
click at [449, 327] on app-card-role "Events (Event Staff) 1I 2A [DATE] 13:00-19:30 (6h30m) [PERSON_NAME] [PERSON_NAM…" at bounding box center [416, 343] width 146 height 256
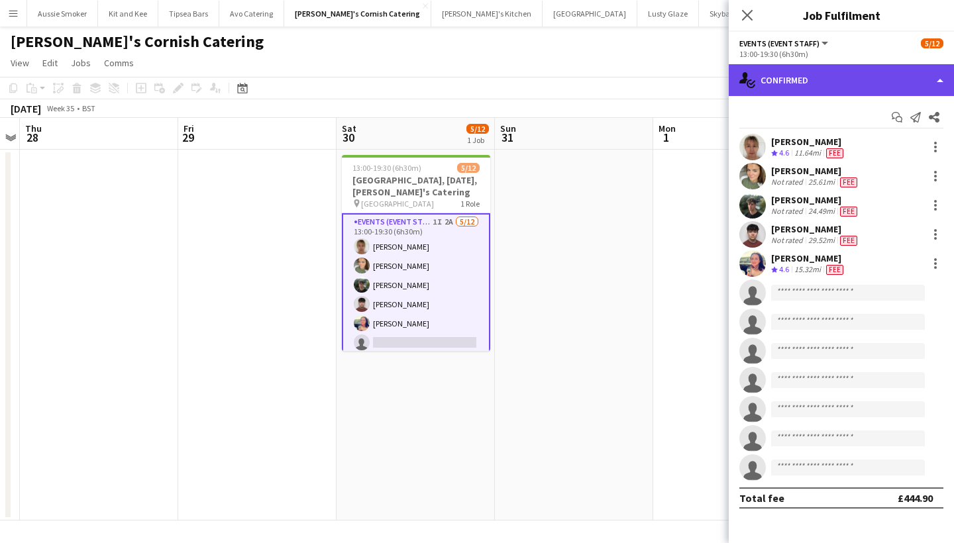
click at [869, 85] on div "single-neutral-actions-check-2 Confirmed" at bounding box center [841, 80] width 225 height 32
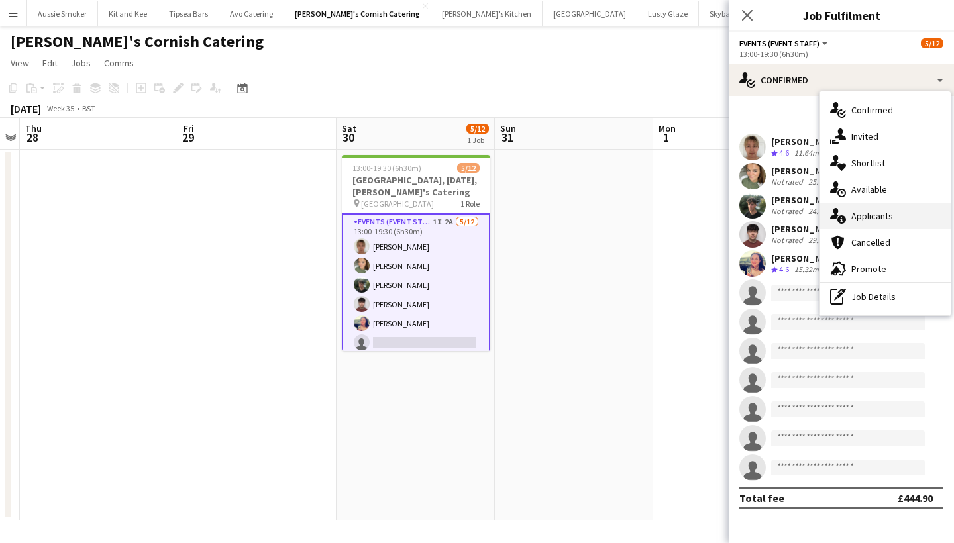
click at [890, 211] on div "single-neutral-actions-information Applicants" at bounding box center [885, 216] width 131 height 27
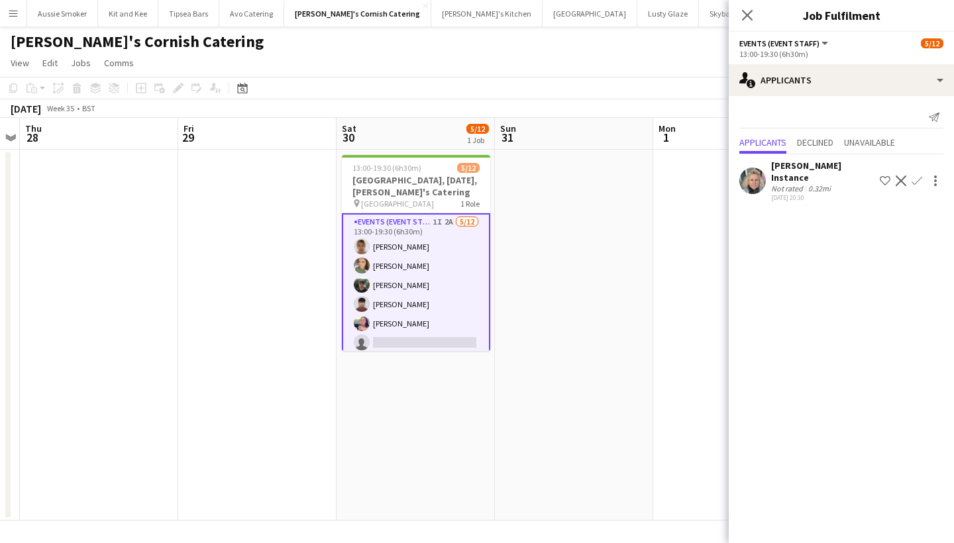
click at [920, 176] on app-icon "Confirm" at bounding box center [917, 181] width 11 height 11
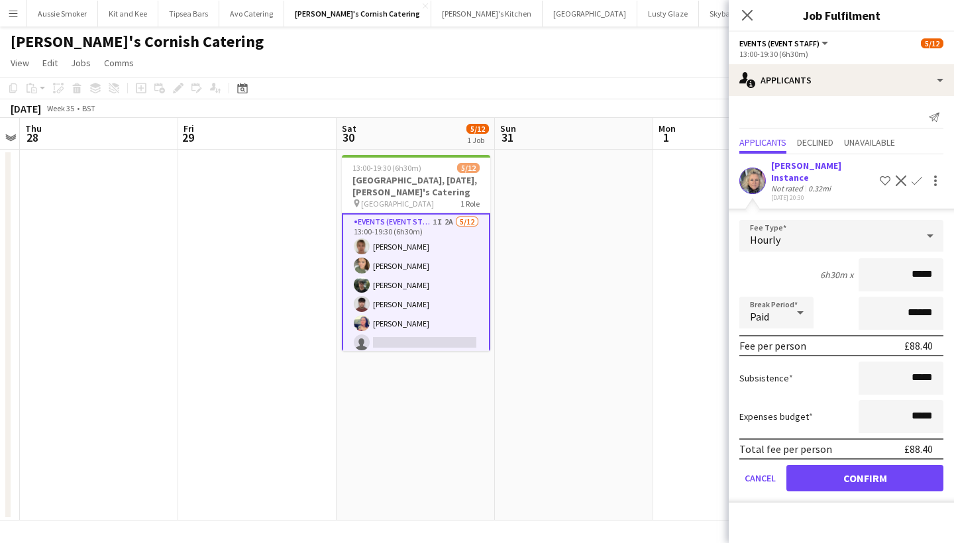
type input "******"
click at [852, 465] on button "Confirm" at bounding box center [865, 478] width 157 height 27
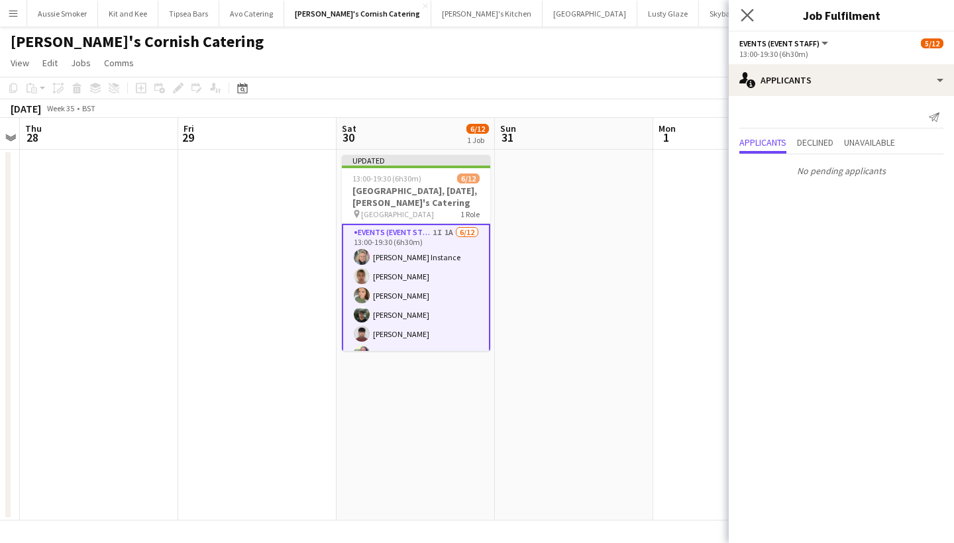
click at [742, 22] on app-icon "Close pop-in" at bounding box center [747, 15] width 19 height 19
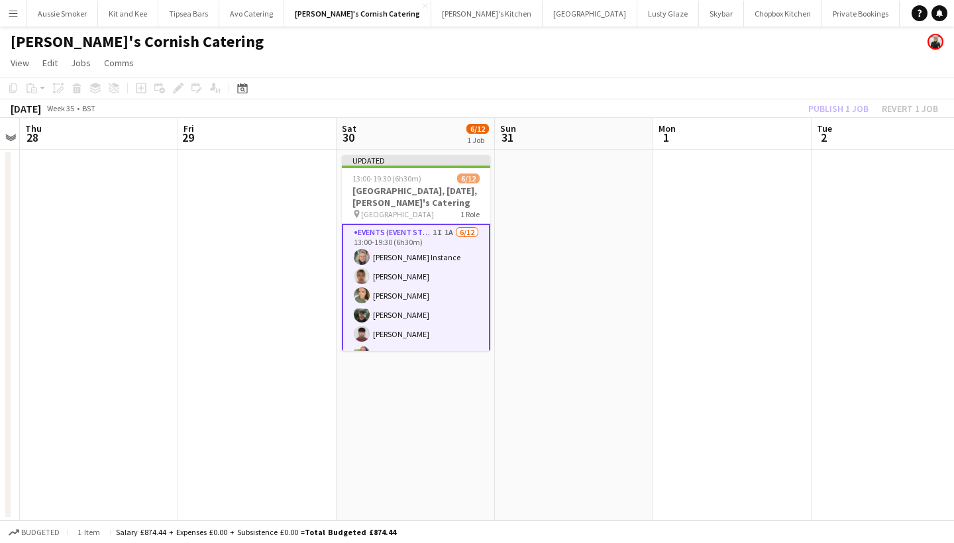
click at [846, 105] on div "Publish 1 job Revert 1 job" at bounding box center [874, 108] width 162 height 17
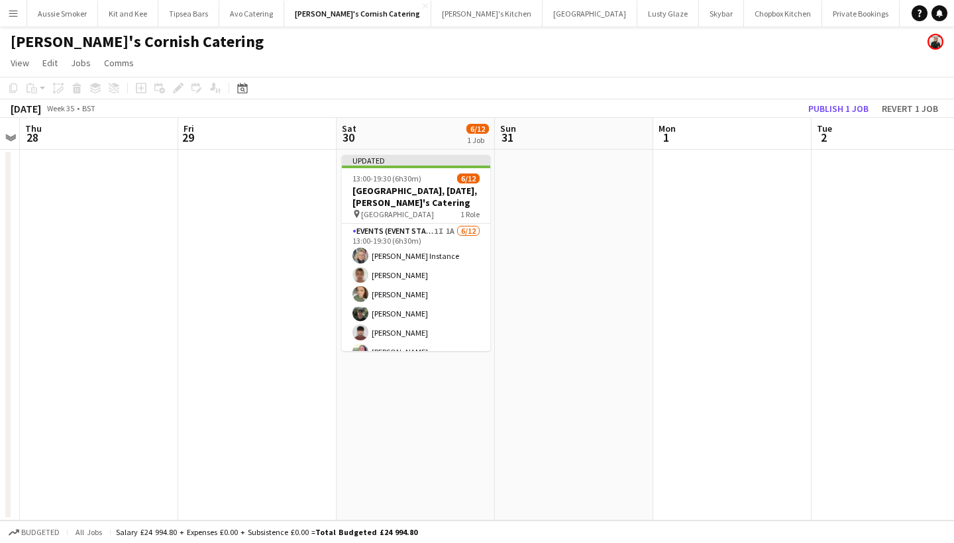
click at [846, 105] on button "Publish 1 job" at bounding box center [838, 108] width 71 height 17
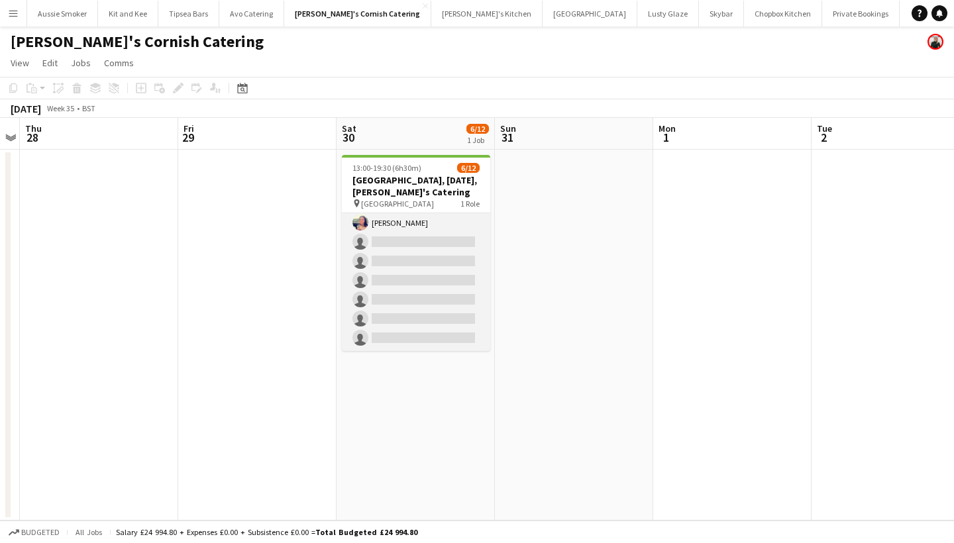
scroll to position [119, 0]
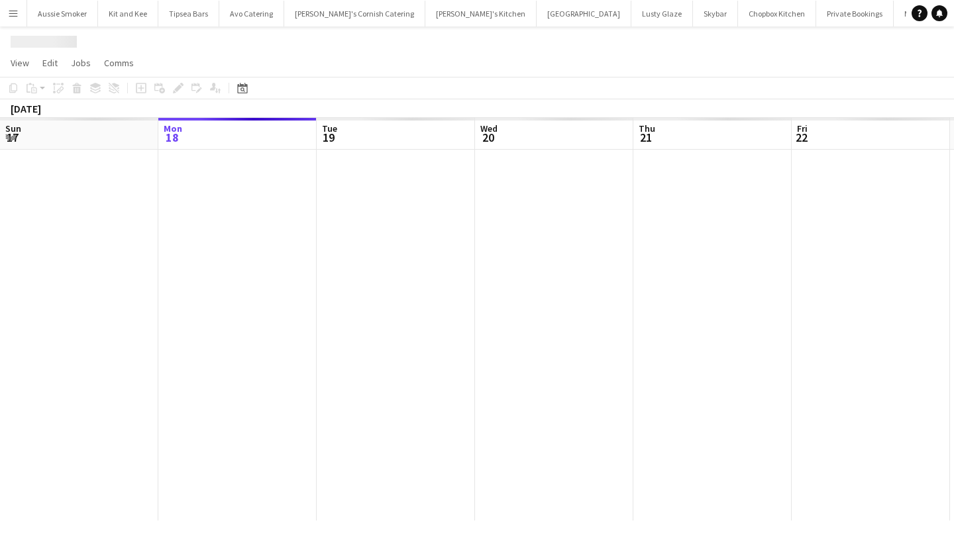
scroll to position [0, 455]
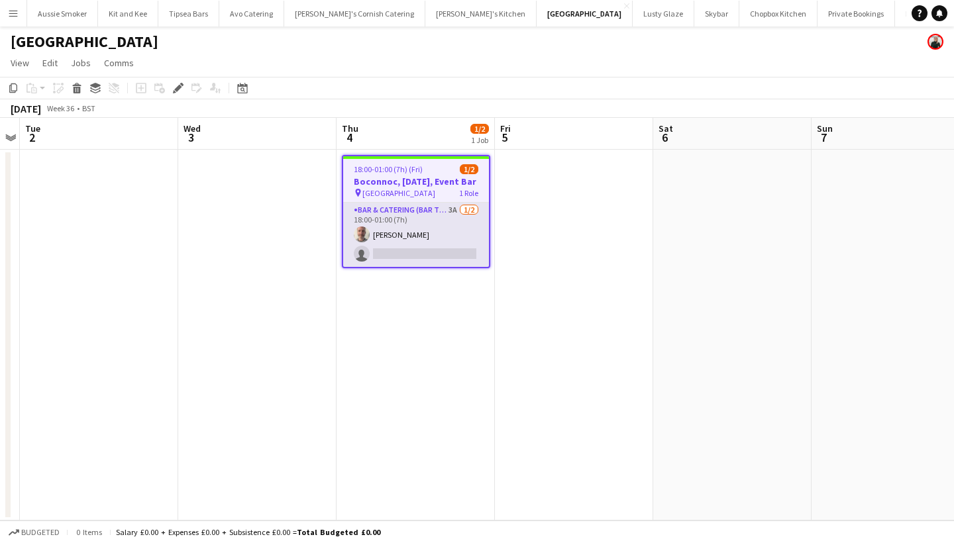
click at [460, 241] on app-card-role "Bar & Catering (Bar Tender) 3A [DATE] 18:00-01:00 (7h) [PERSON_NAME] single-neu…" at bounding box center [416, 235] width 146 height 64
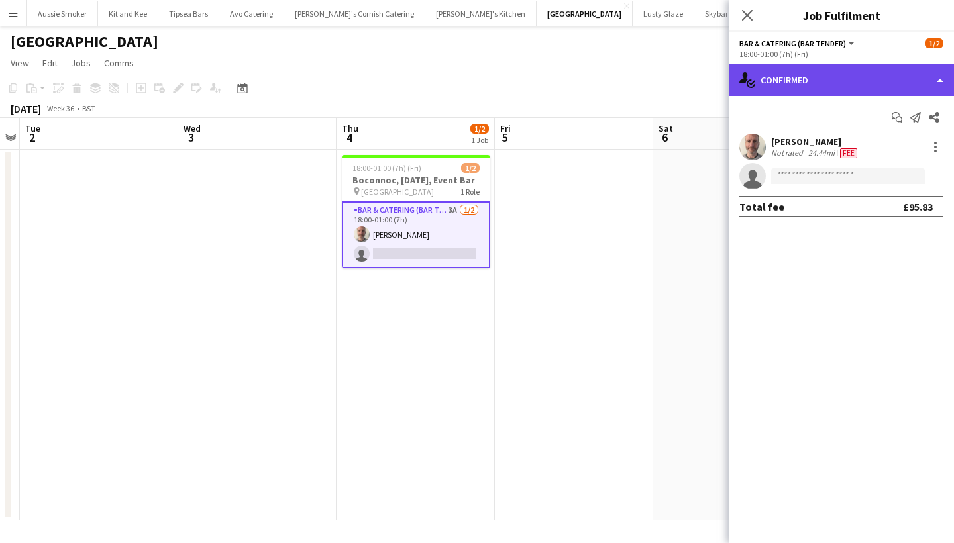
click at [816, 73] on div "single-neutral-actions-check-2 Confirmed" at bounding box center [841, 80] width 225 height 32
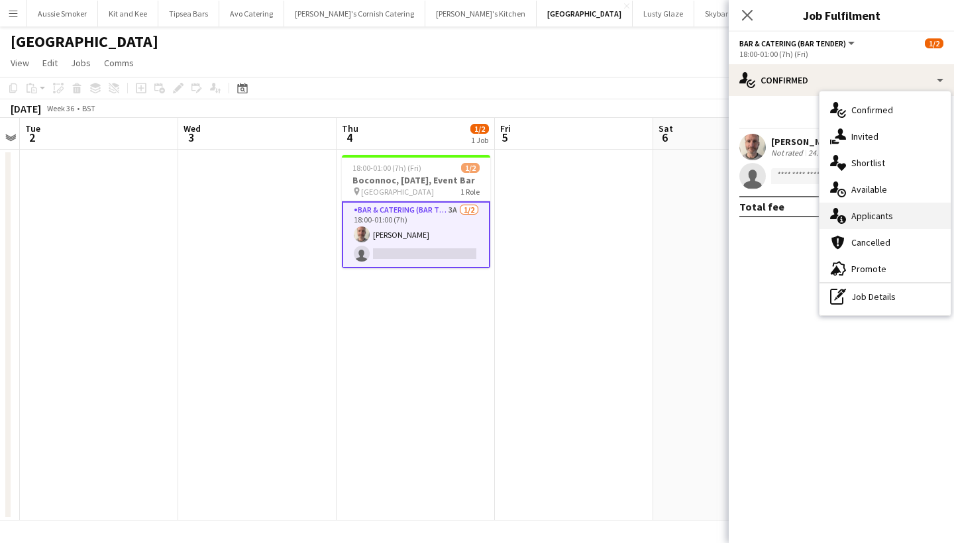
click at [903, 222] on div "single-neutral-actions-information Applicants" at bounding box center [885, 216] width 131 height 27
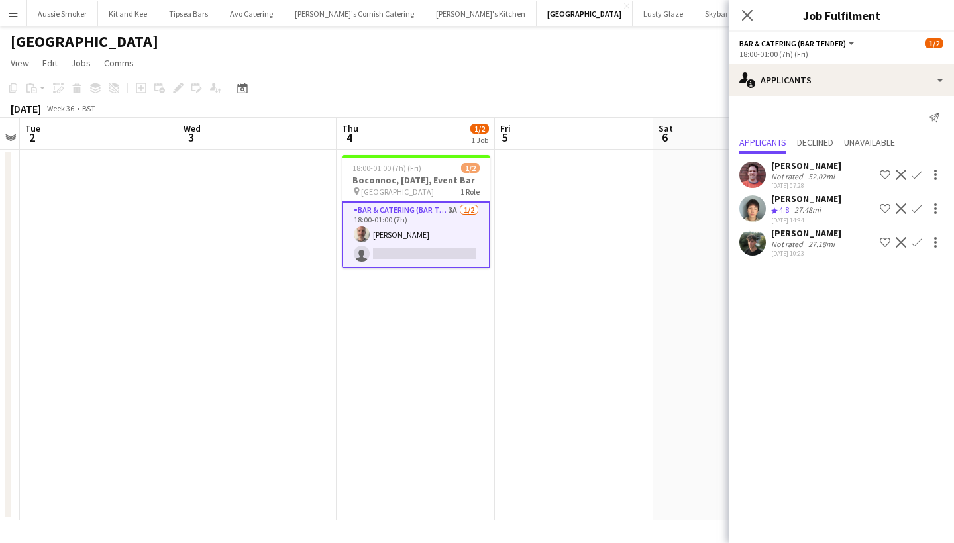
click at [803, 235] on div "[PERSON_NAME]" at bounding box center [806, 233] width 70 height 12
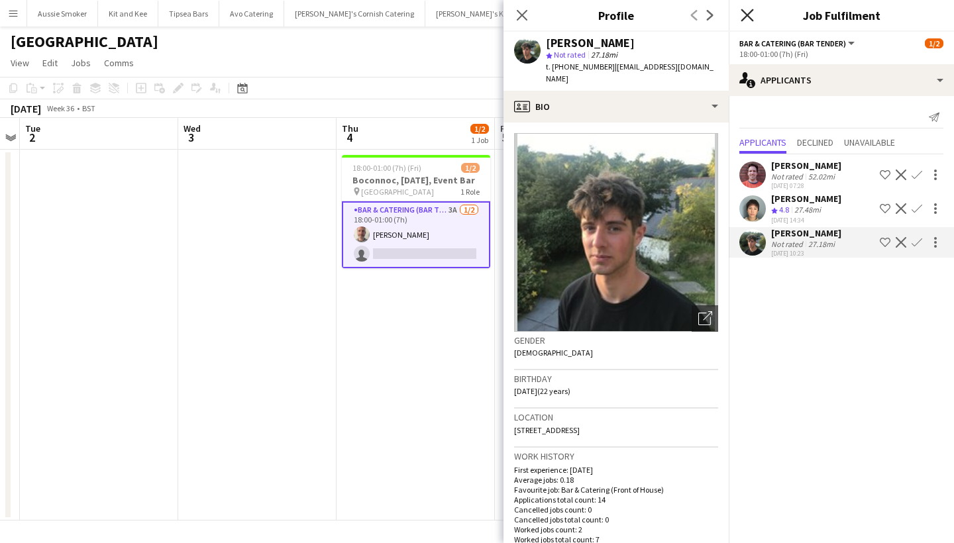
click at [743, 18] on icon "Close pop-in" at bounding box center [747, 15] width 13 height 13
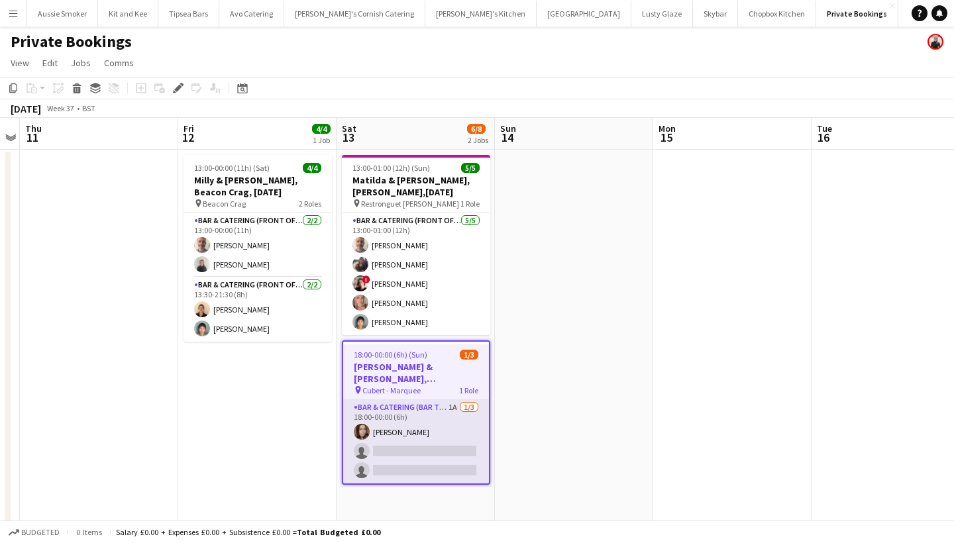
click at [445, 417] on app-card-role "Bar & Catering (Bar Tender) 1A [DATE] 18:00-00:00 (6h) [PERSON_NAME] single-neu…" at bounding box center [416, 442] width 146 height 84
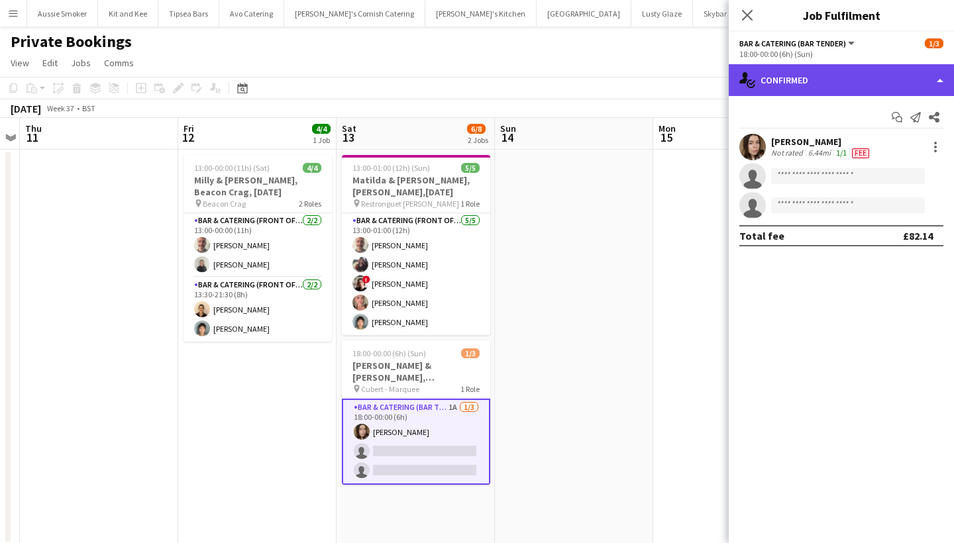
click at [808, 80] on div "single-neutral-actions-check-2 Confirmed" at bounding box center [841, 80] width 225 height 32
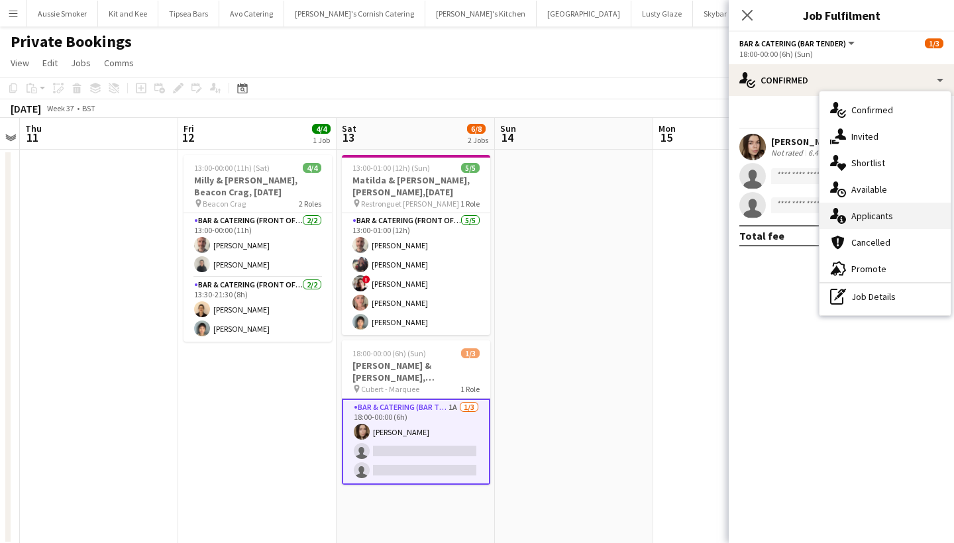
click at [876, 212] on div "single-neutral-actions-information Applicants" at bounding box center [885, 216] width 131 height 27
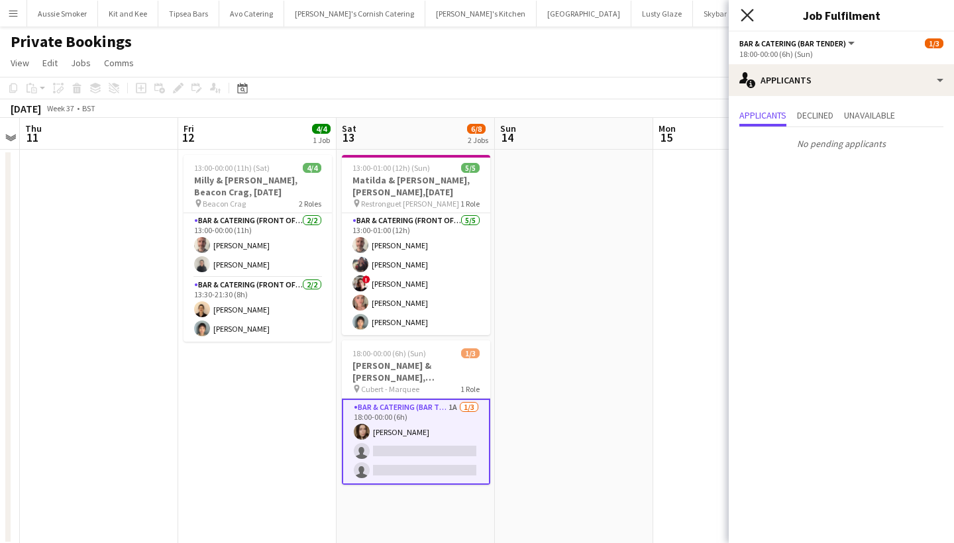
click at [744, 14] on icon "Close pop-in" at bounding box center [747, 15] width 13 height 13
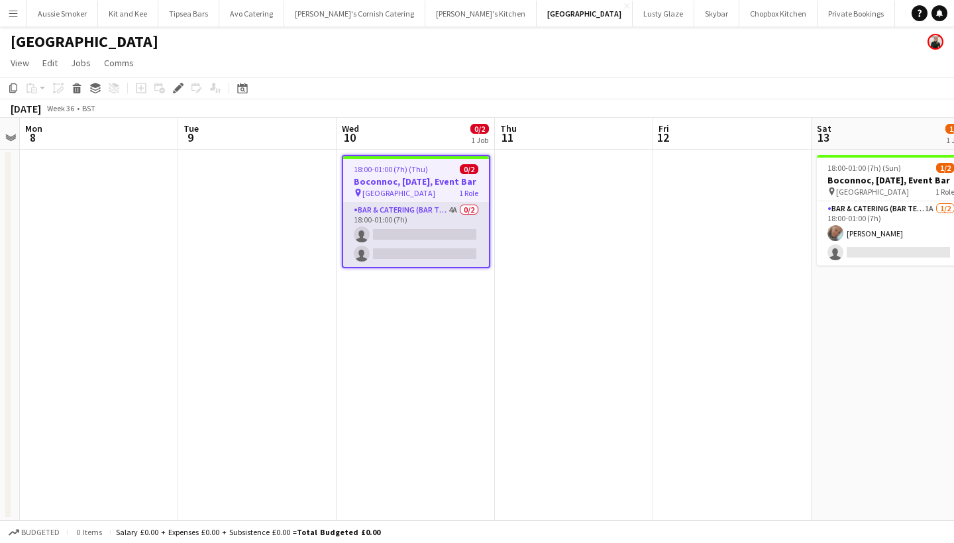
click at [443, 235] on app-card-role "Bar & Catering (Bar Tender) 4A 0/2 18:00-01:00 (7h) single-neutral-actions sing…" at bounding box center [416, 235] width 146 height 64
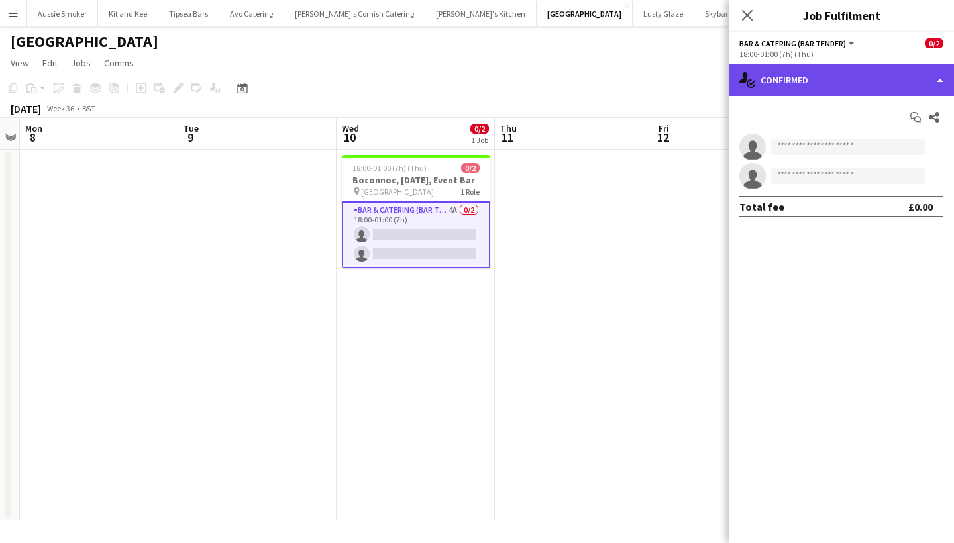
click at [804, 84] on div "single-neutral-actions-check-2 Confirmed" at bounding box center [841, 80] width 225 height 32
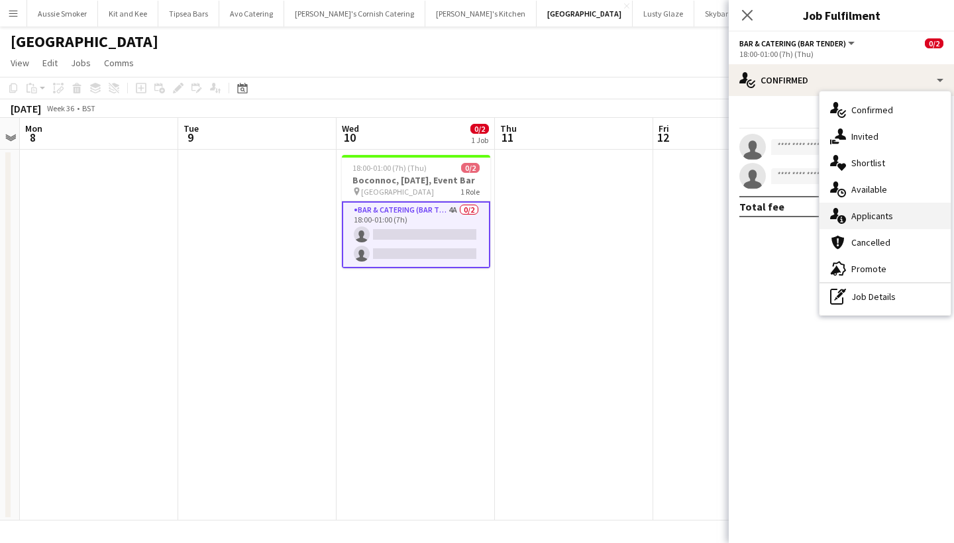
click at [857, 215] on div "single-neutral-actions-information Applicants" at bounding box center [885, 216] width 131 height 27
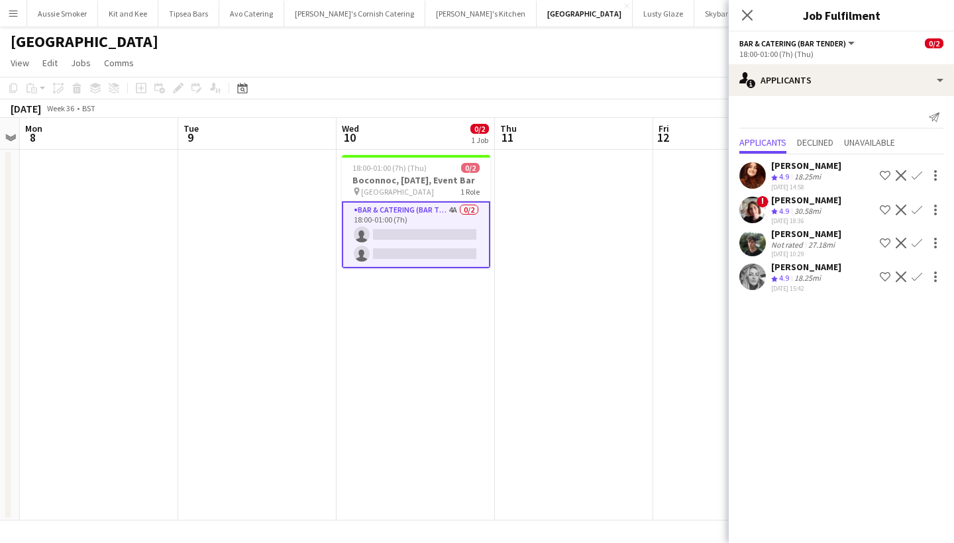
click at [916, 178] on app-icon "Confirm" at bounding box center [917, 175] width 11 height 11
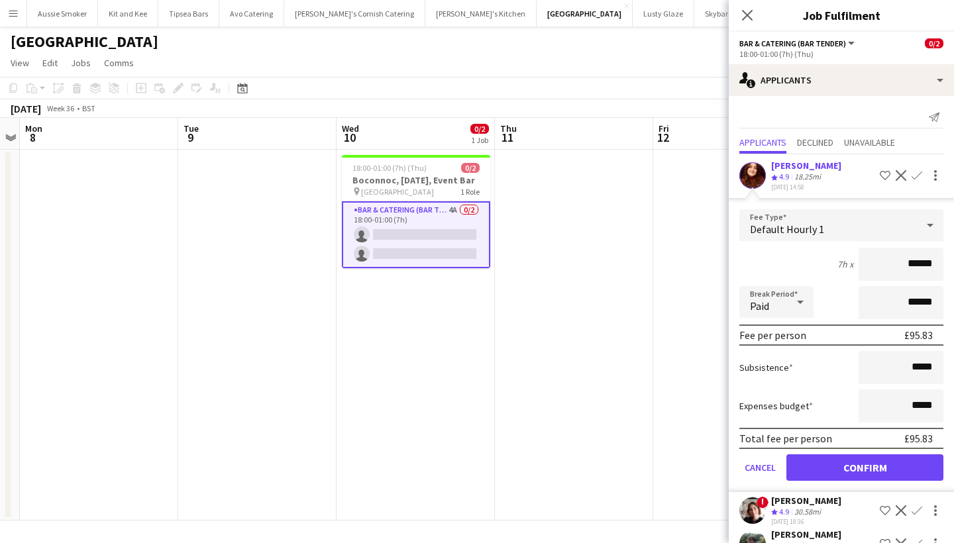
type input "******"
click at [899, 466] on button "Confirm" at bounding box center [865, 468] width 157 height 27
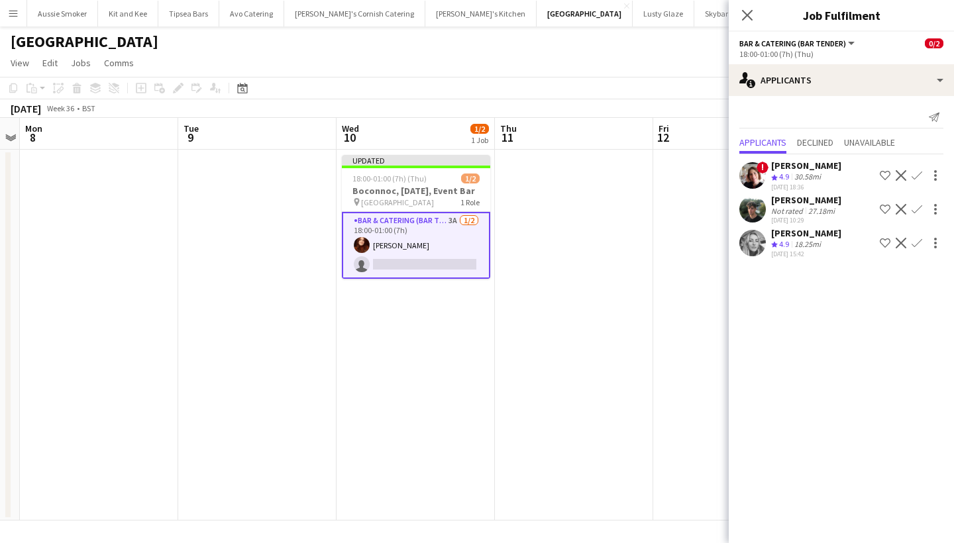
click at [916, 245] on app-icon "Confirm" at bounding box center [917, 243] width 11 height 11
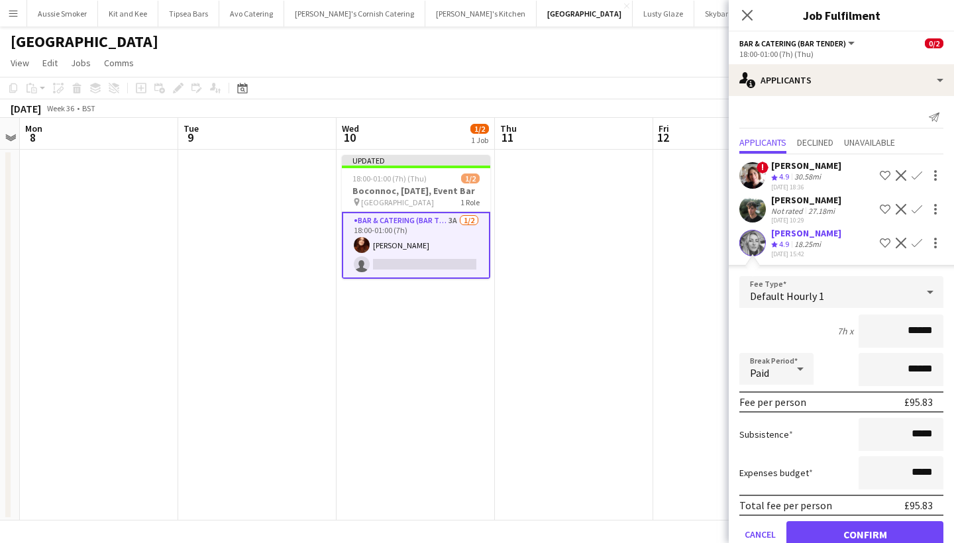
type input "******"
click at [870, 531] on button "Confirm" at bounding box center [865, 535] width 157 height 27
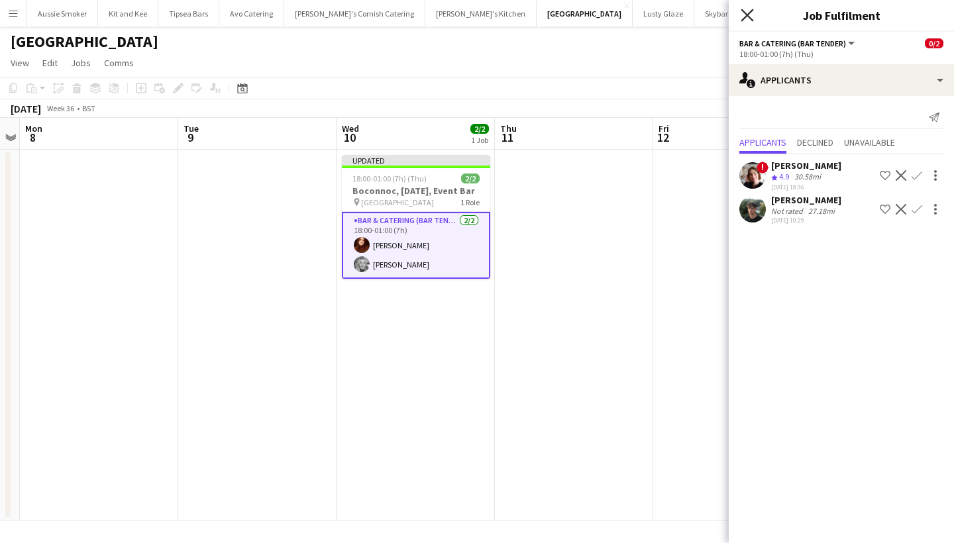
click at [750, 20] on icon "Close pop-in" at bounding box center [747, 15] width 13 height 13
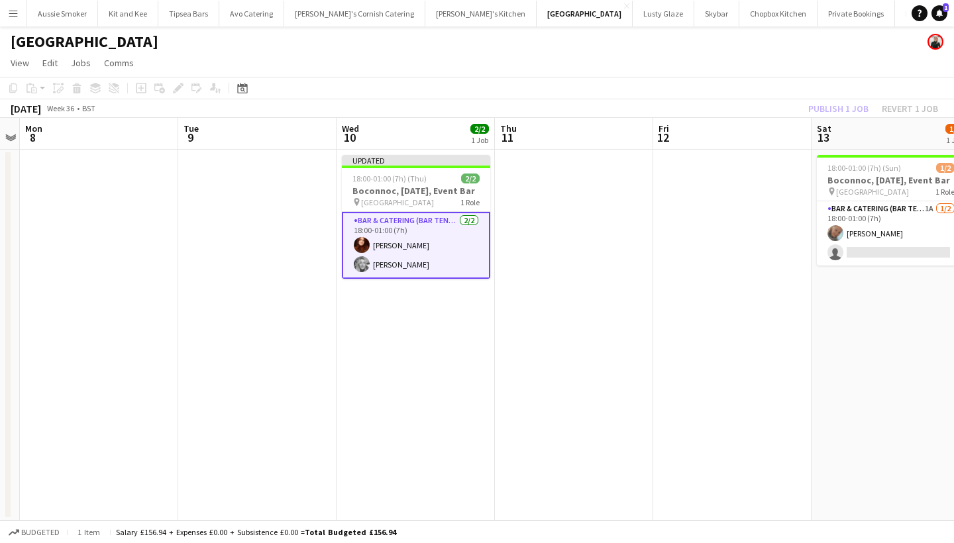
click at [834, 109] on div "Publish 1 job Revert 1 job" at bounding box center [874, 108] width 162 height 17
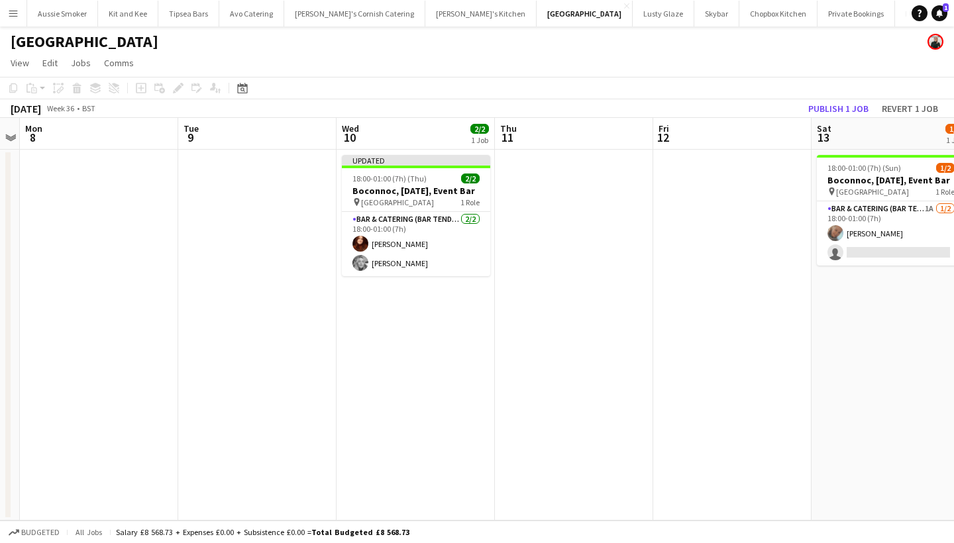
click at [834, 109] on button "Publish 1 job" at bounding box center [838, 108] width 71 height 17
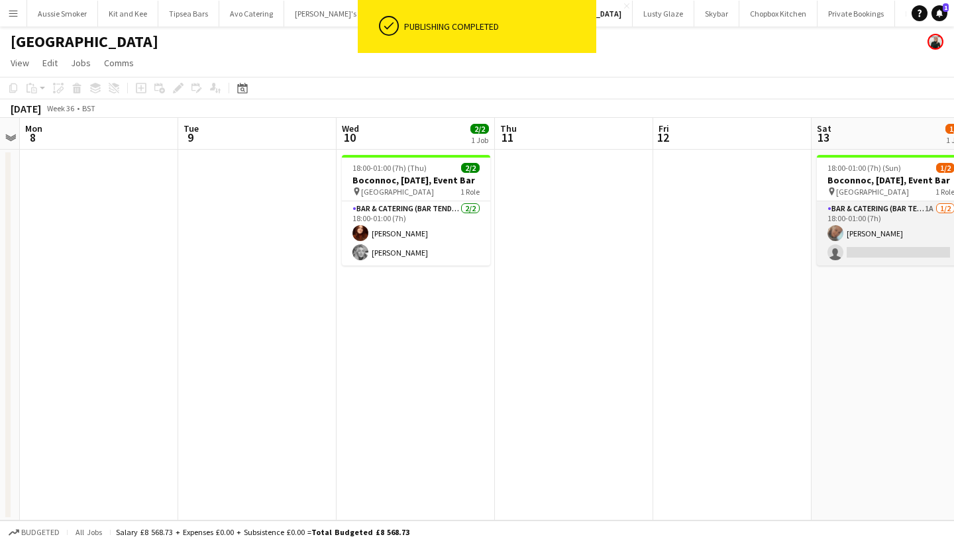
click at [900, 237] on app-card-role "Bar & Catering (Bar Tender) 1A 1/2 18:00-01:00 (7h) Lauren Fisher single-neutra…" at bounding box center [891, 233] width 148 height 64
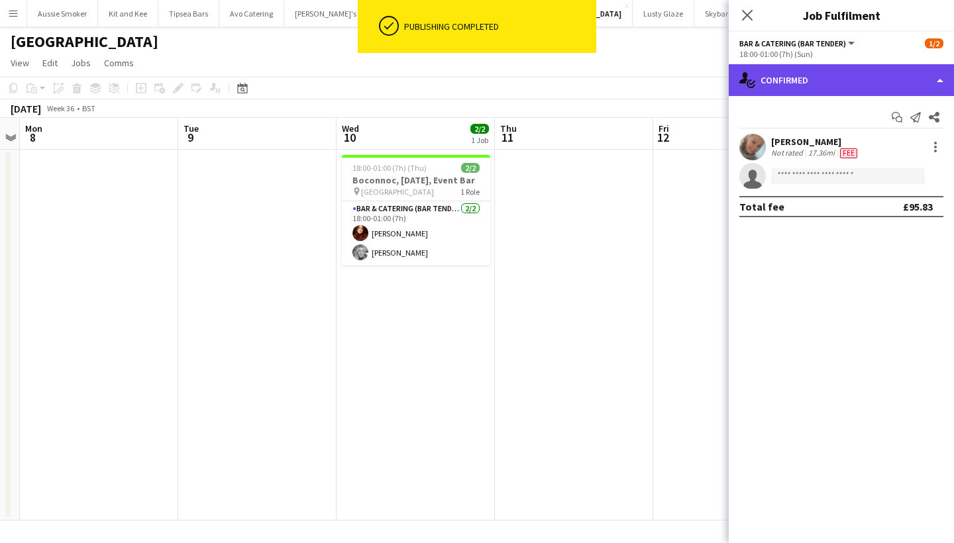
click at [834, 74] on div "single-neutral-actions-check-2 Confirmed" at bounding box center [841, 80] width 225 height 32
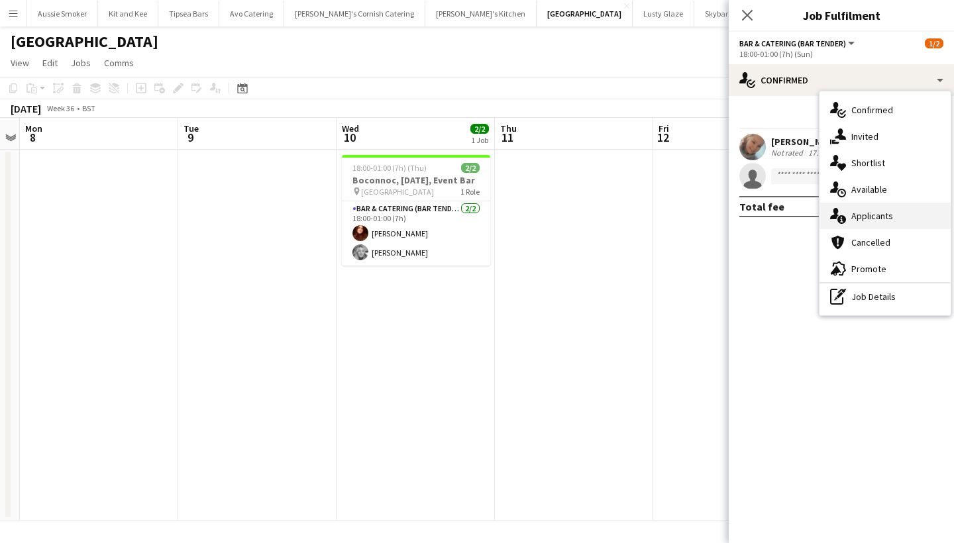
click at [876, 221] on div "single-neutral-actions-information Applicants" at bounding box center [885, 216] width 131 height 27
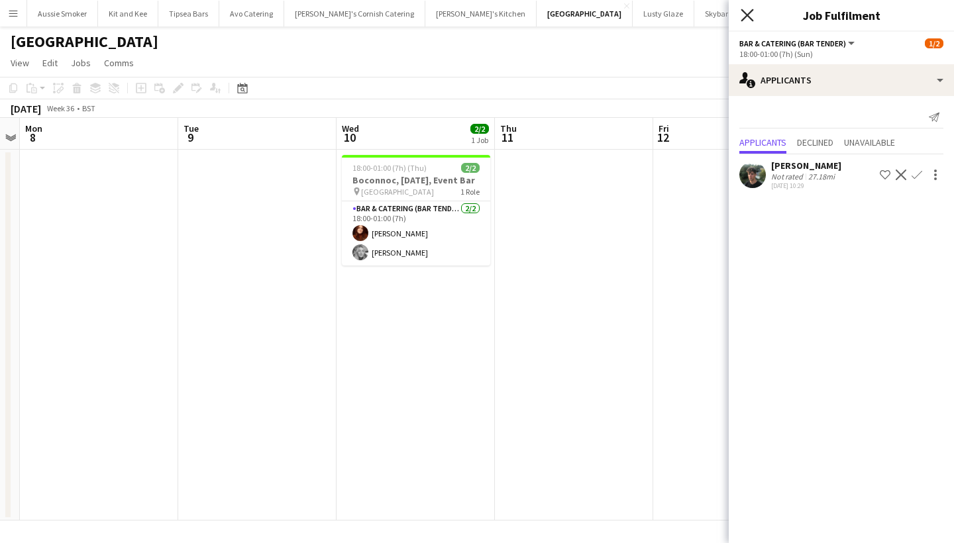
click at [748, 16] on icon at bounding box center [747, 15] width 13 height 13
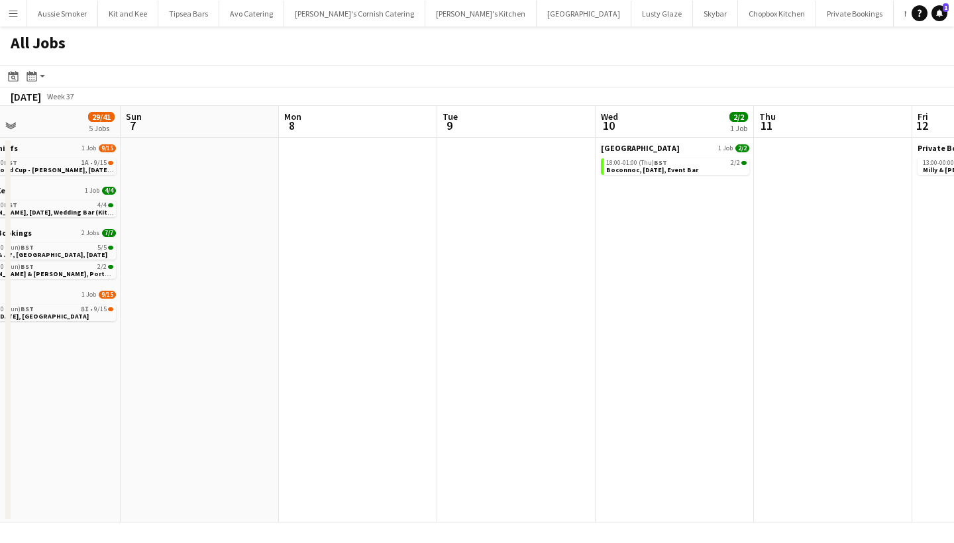
scroll to position [0, 337]
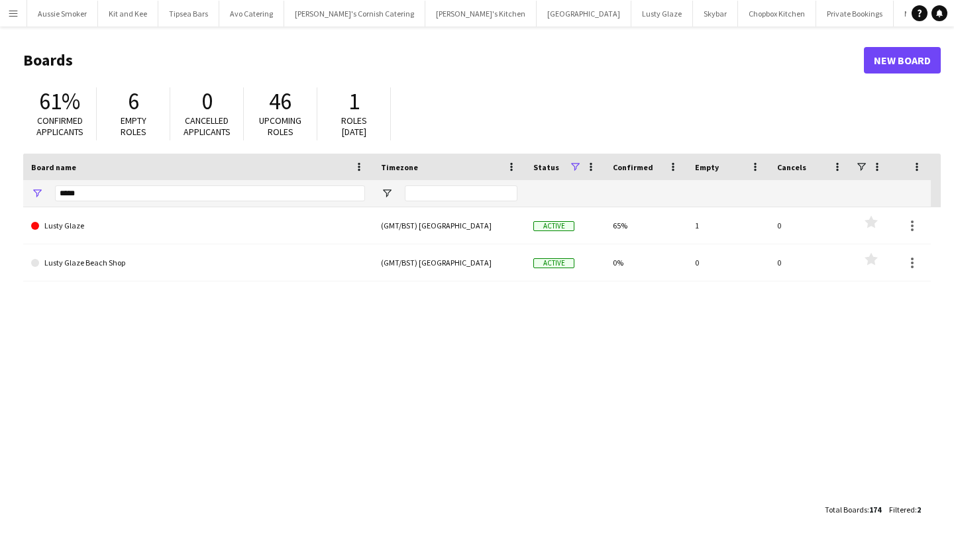
click at [14, 18] on app-icon "Menu" at bounding box center [13, 13] width 11 height 11
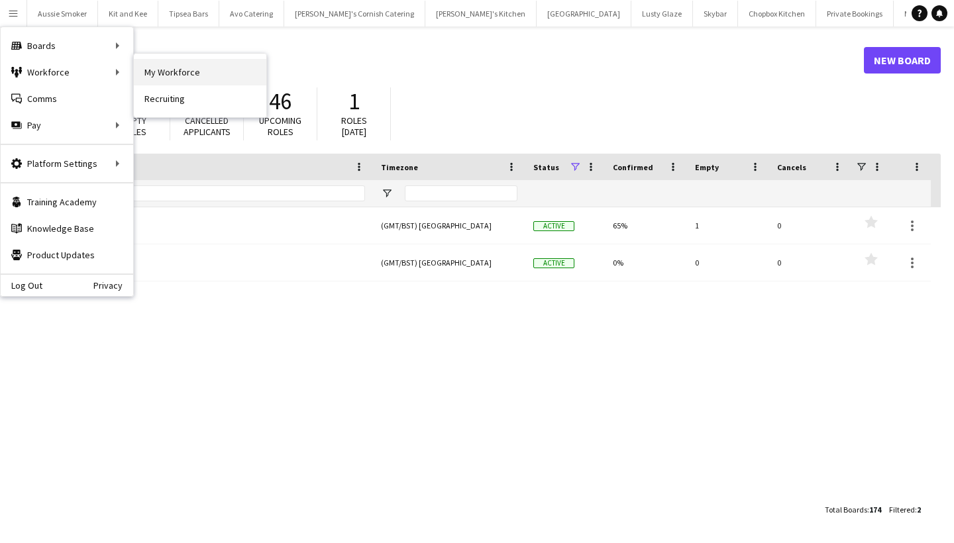
click at [160, 60] on link "My Workforce" at bounding box center [200, 72] width 133 height 27
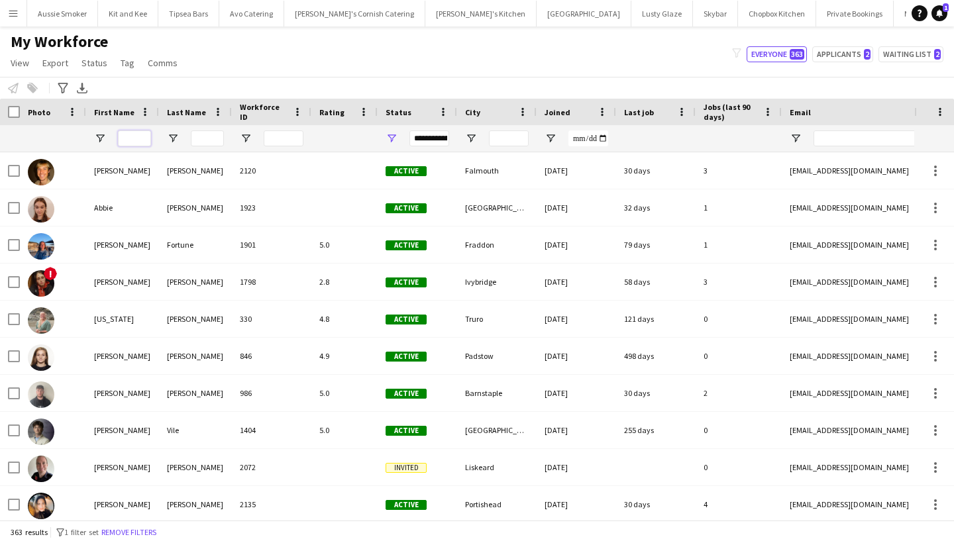
click at [135, 142] on input "First Name Filter Input" at bounding box center [134, 139] width 33 height 16
type input "*"
type input "******"
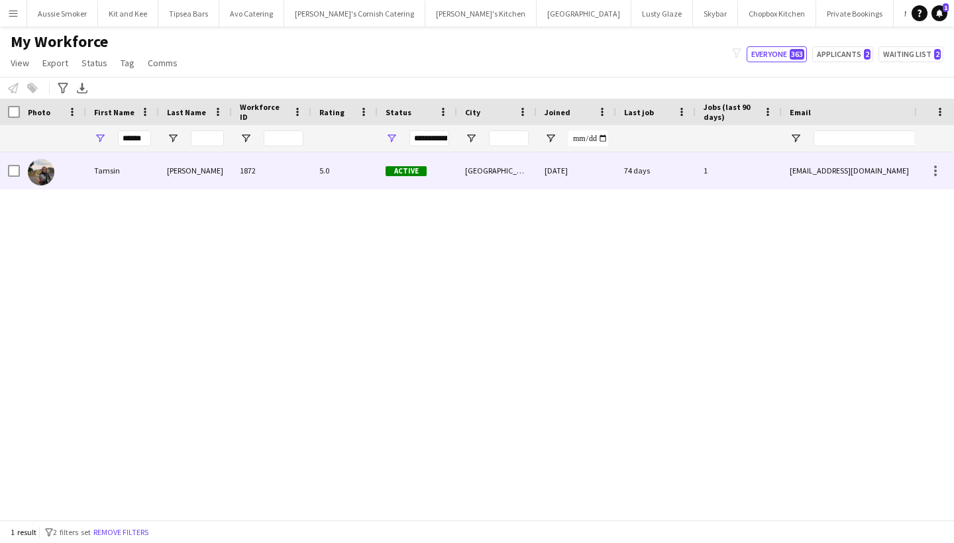
click at [107, 182] on div "Tamsin" at bounding box center [122, 170] width 73 height 36
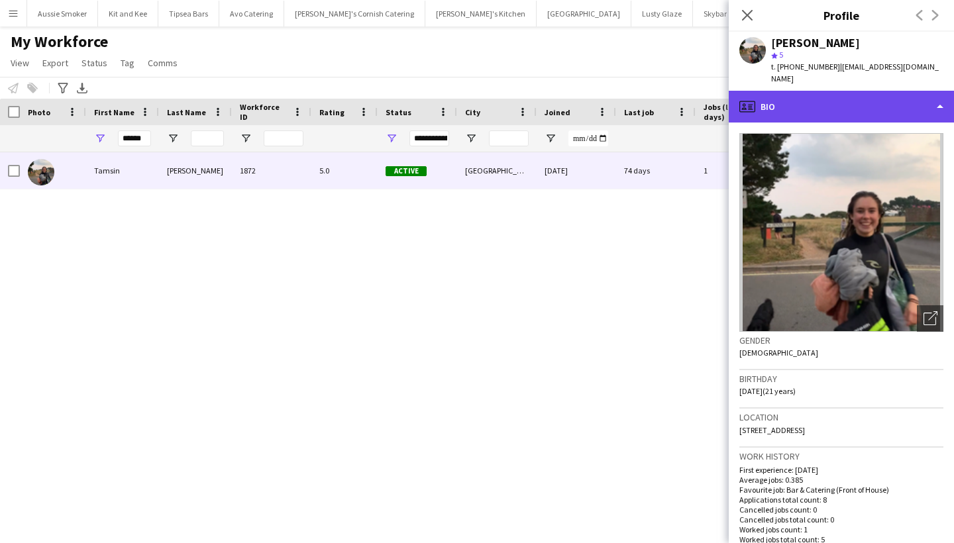
click at [901, 98] on div "profile Bio" at bounding box center [841, 107] width 225 height 32
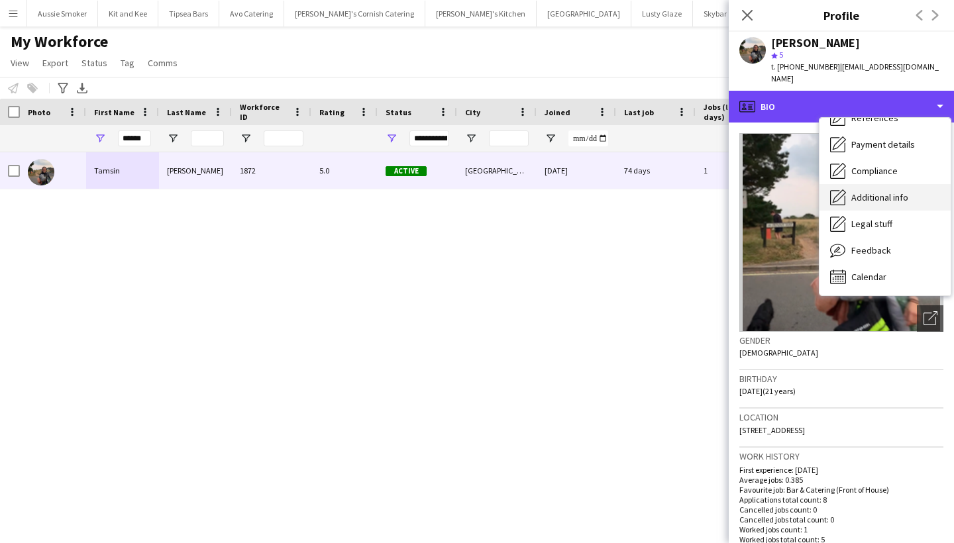
scroll to position [151, 0]
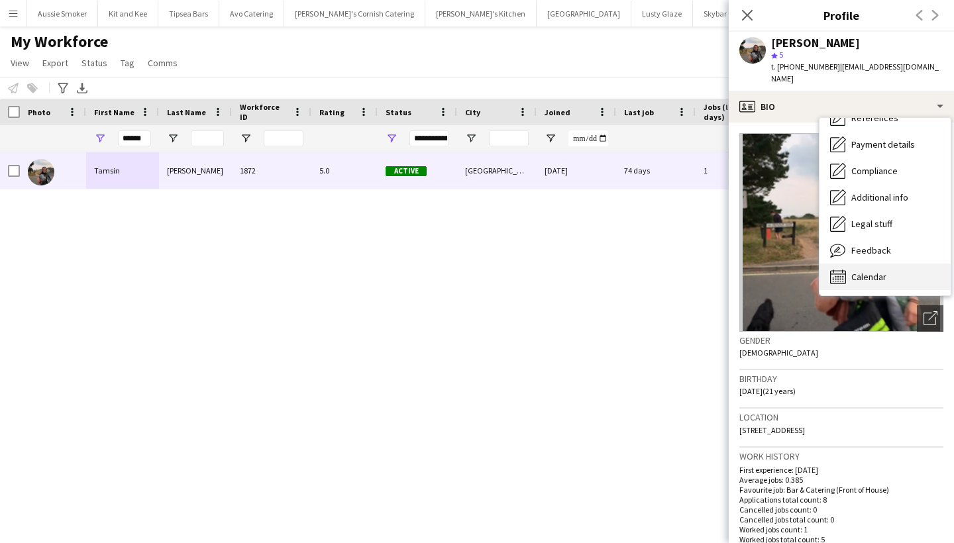
click at [875, 271] on span "Calendar" at bounding box center [869, 277] width 35 height 12
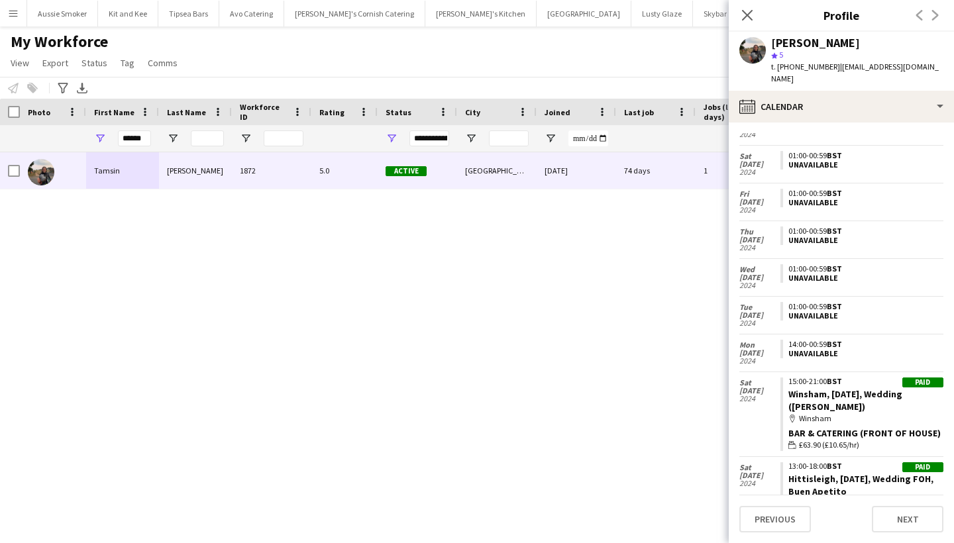
scroll to position [0, 0]
